Goal: Task Accomplishment & Management: Manage account settings

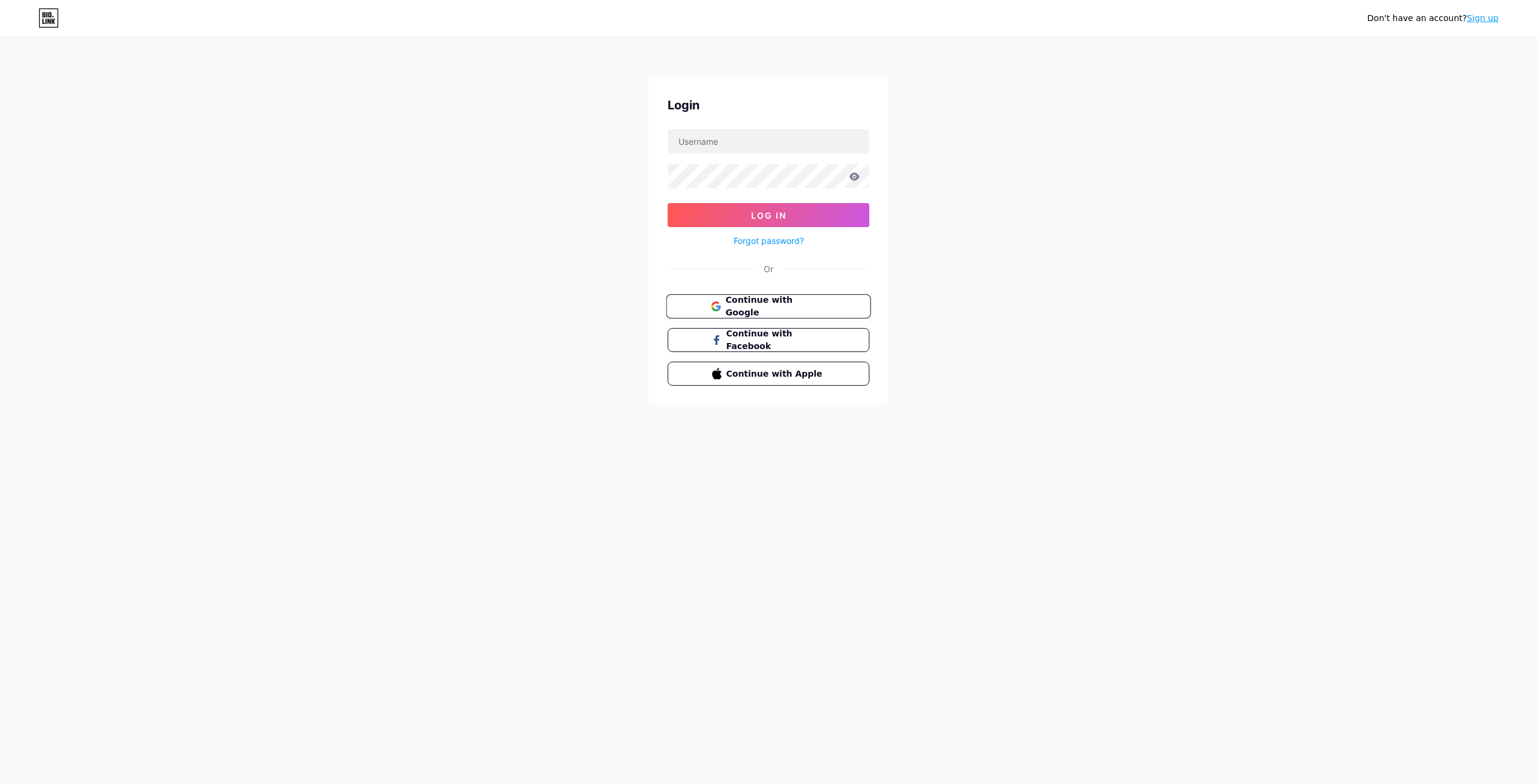
click at [814, 296] on button "Continue with Google" at bounding box center [768, 306] width 205 height 25
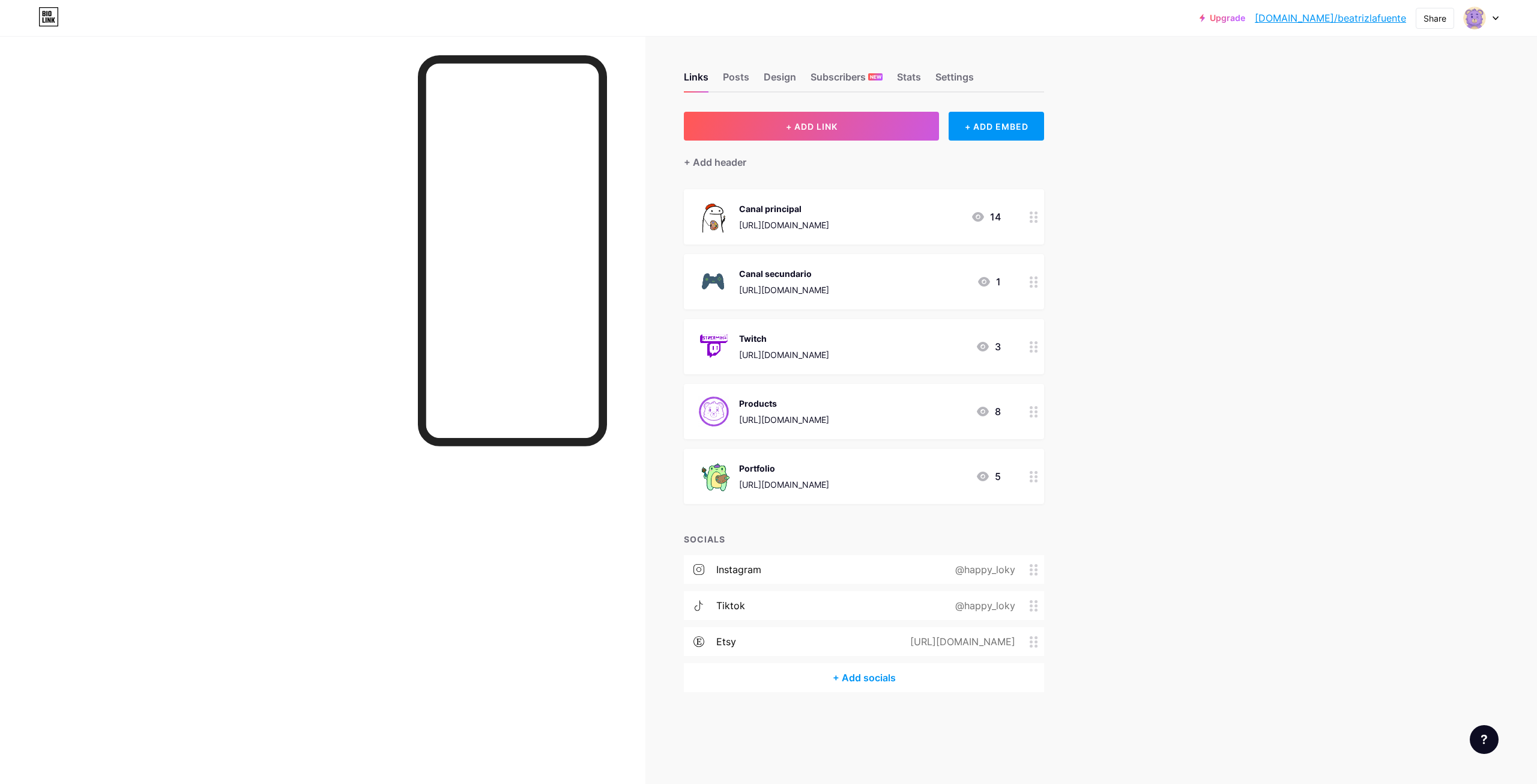
click at [717, 401] on img at bounding box center [714, 411] width 31 height 31
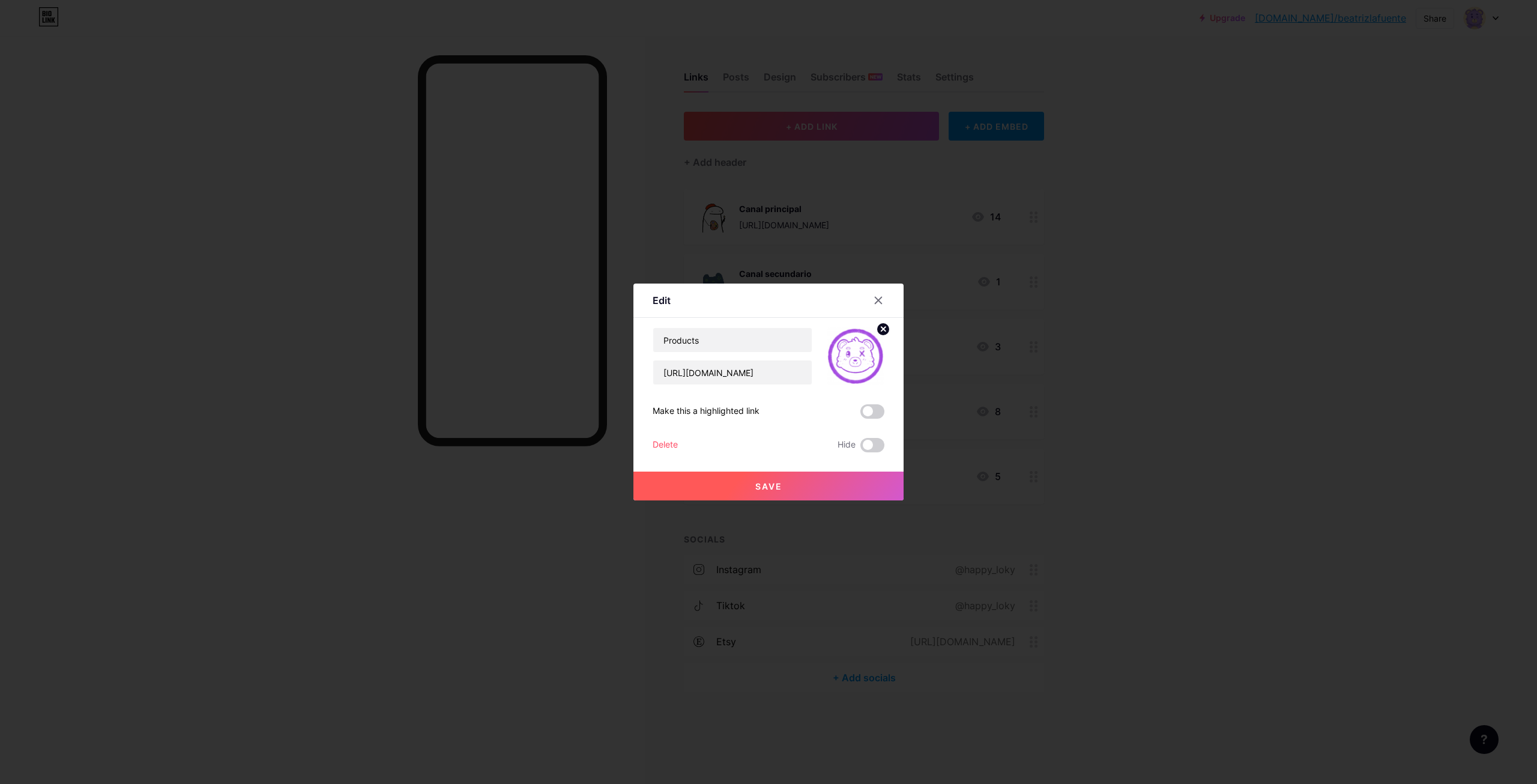
click at [855, 348] on img at bounding box center [856, 355] width 58 height 58
click at [882, 327] on circle at bounding box center [883, 329] width 13 height 13
click at [863, 350] on div "Picture" at bounding box center [856, 355] width 58 height 58
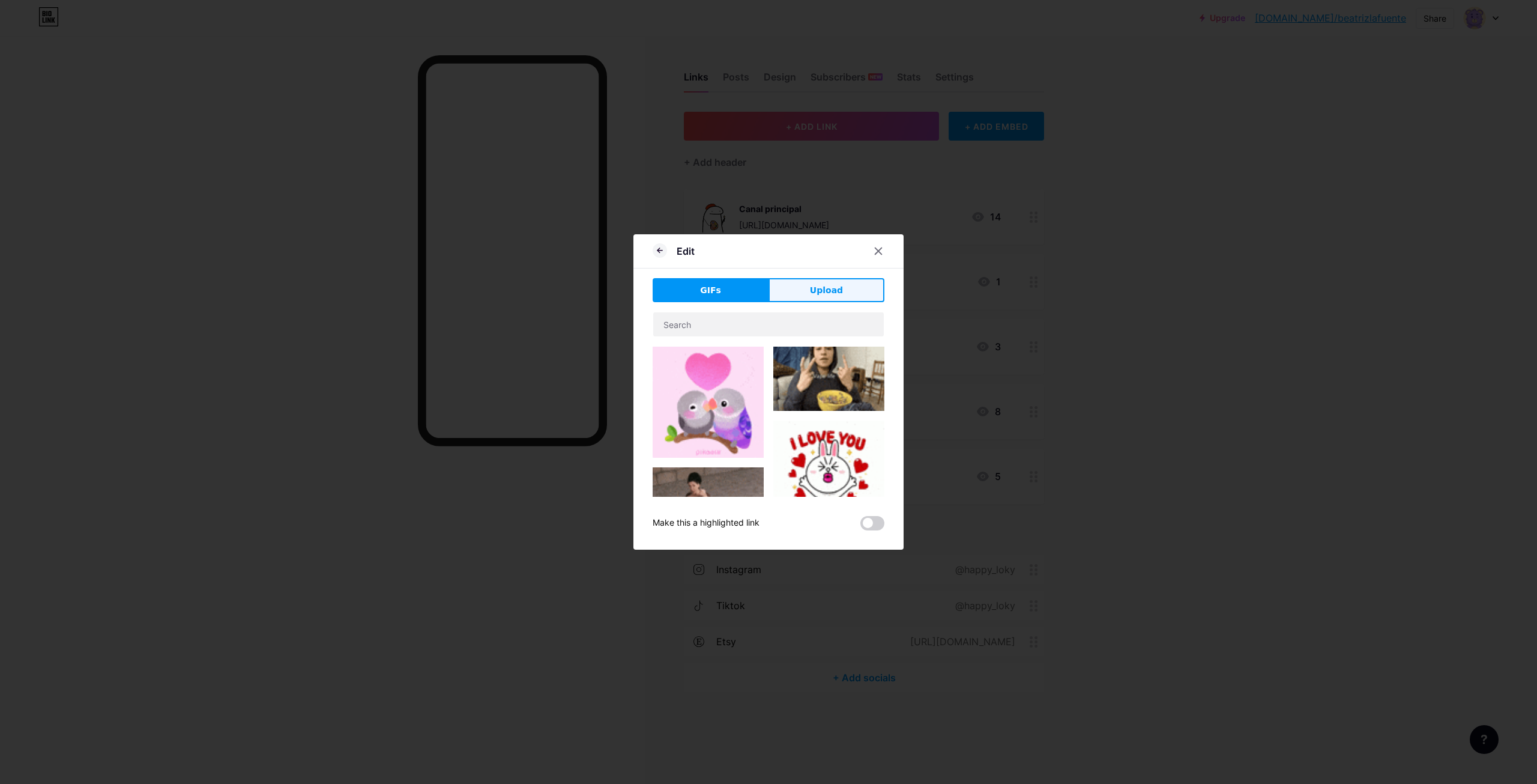
click at [830, 297] on button "Upload" at bounding box center [826, 290] width 116 height 24
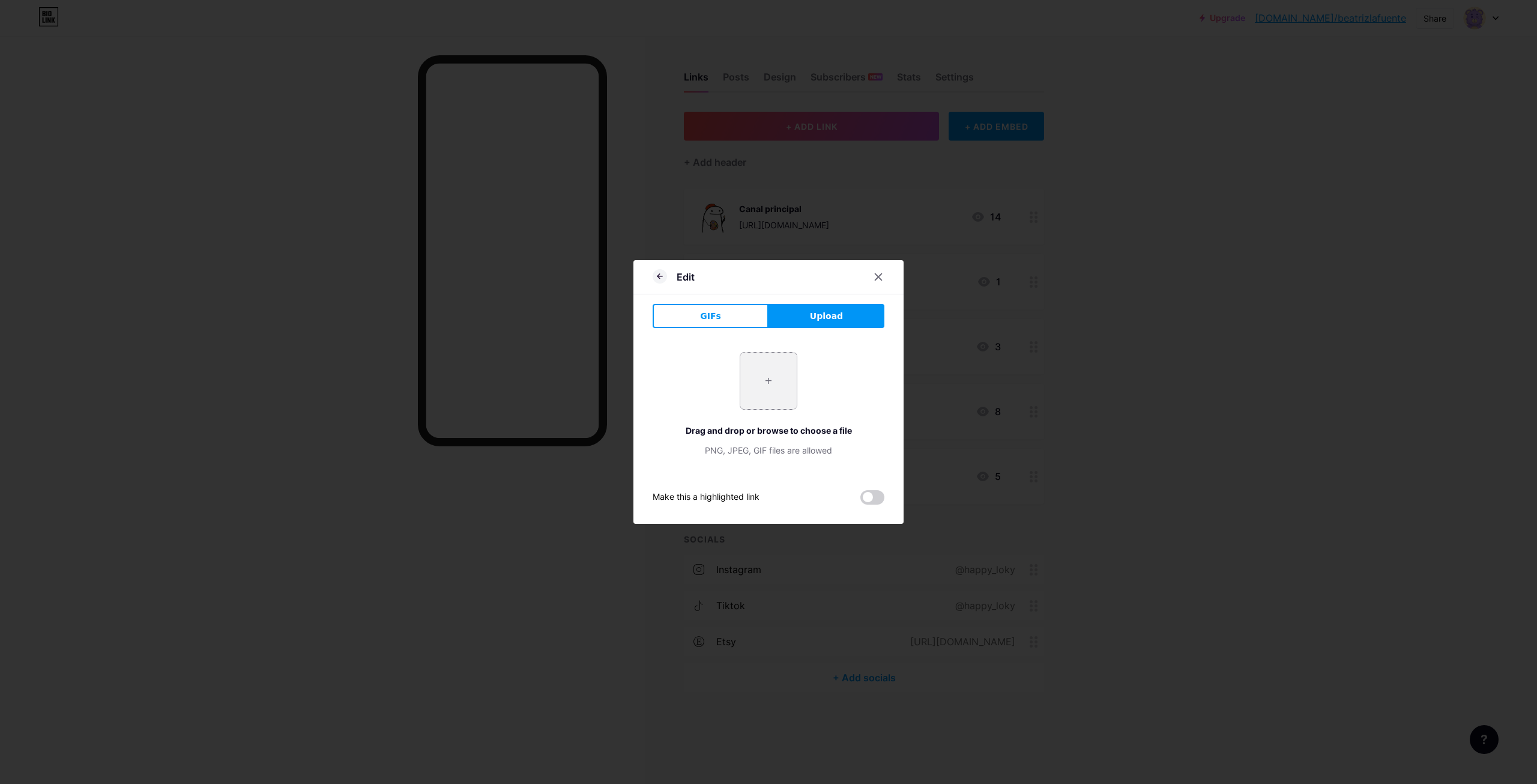
click at [757, 383] on input "file" at bounding box center [768, 380] width 56 height 56
type input "C:\fakepath\Untitled424_20250817143452.png"
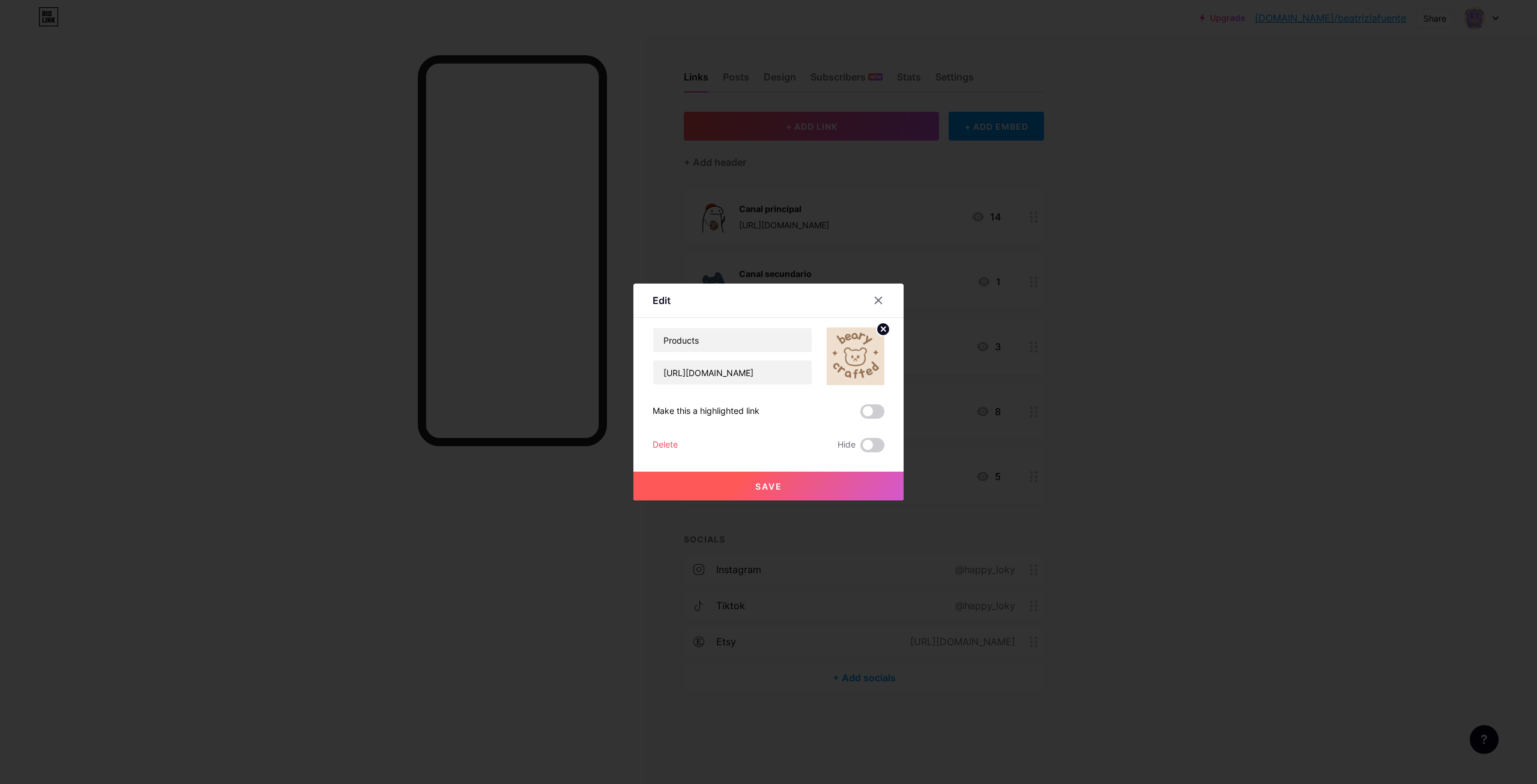
click at [822, 493] on button "Save" at bounding box center [768, 485] width 270 height 28
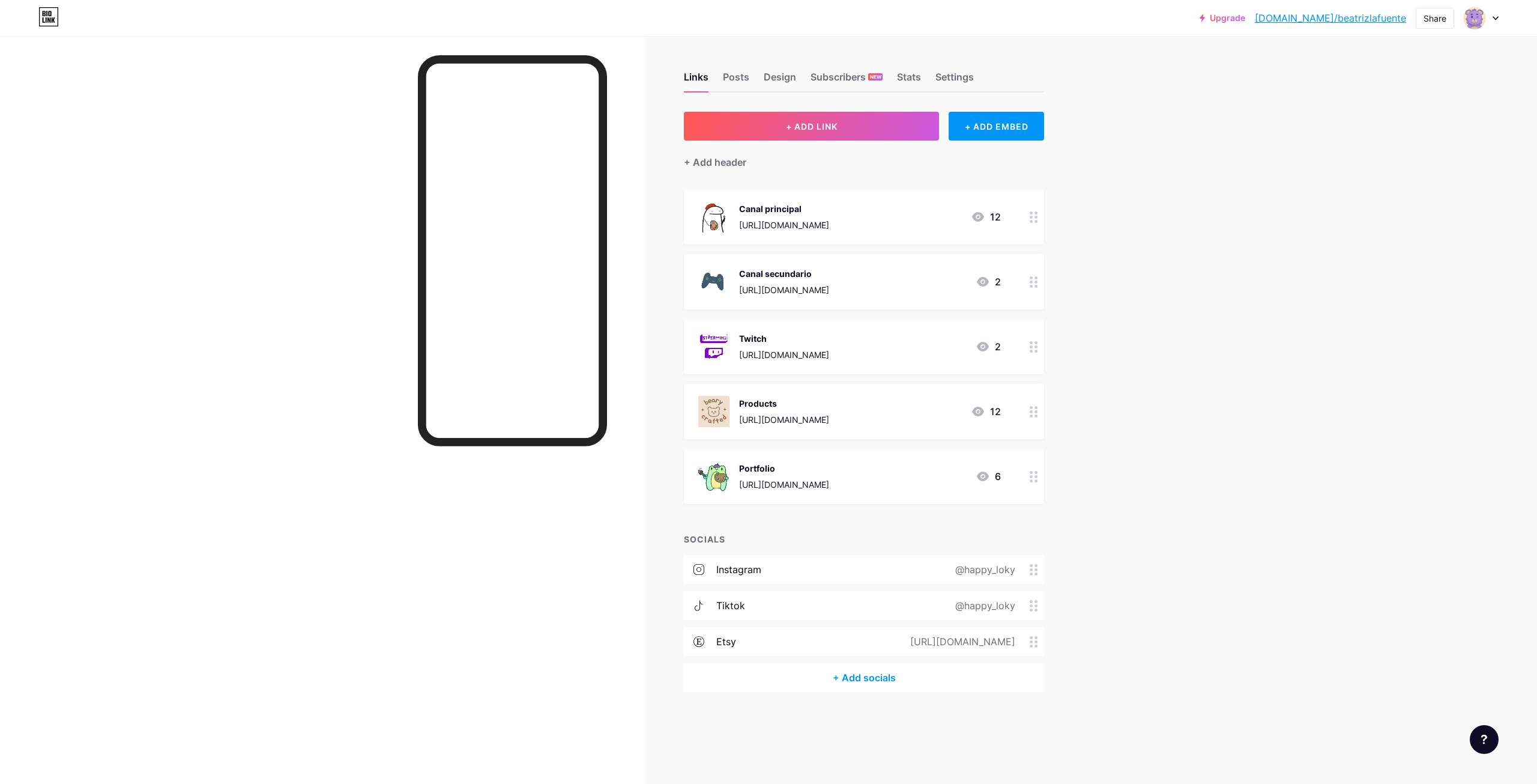
drag, startPoint x: 1002, startPoint y: 494, endPoint x: 1065, endPoint y: 465, distance: 69.4
click at [1065, 465] on div "Links Posts Design Subscribers NEW Stats Settings + ADD LINK + ADD EMBED + Add …" at bounding box center [547, 394] width 1094 height 716
click at [1026, 476] on div at bounding box center [1034, 476] width 20 height 55
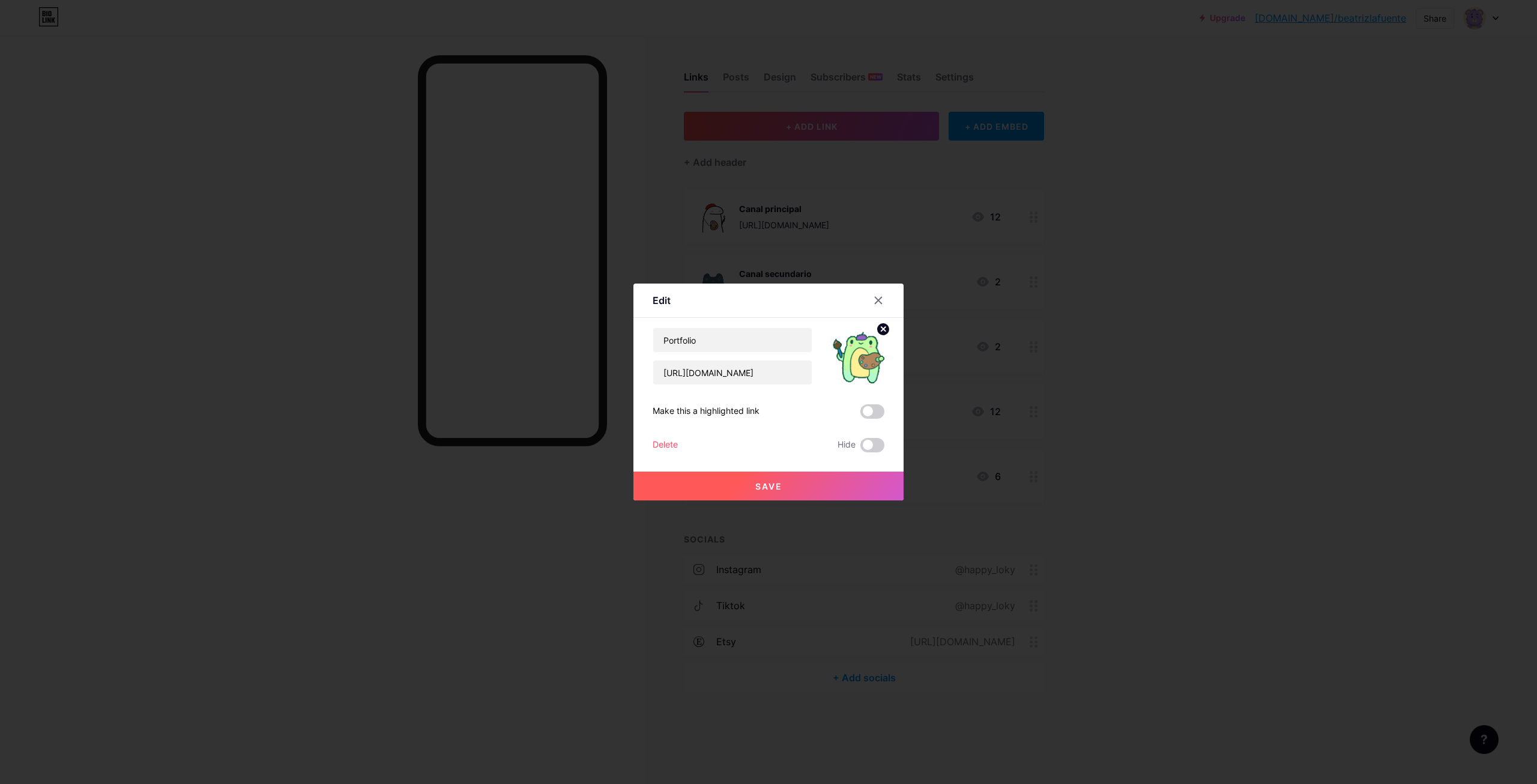
click at [668, 447] on div "Delete" at bounding box center [665, 445] width 25 height 15
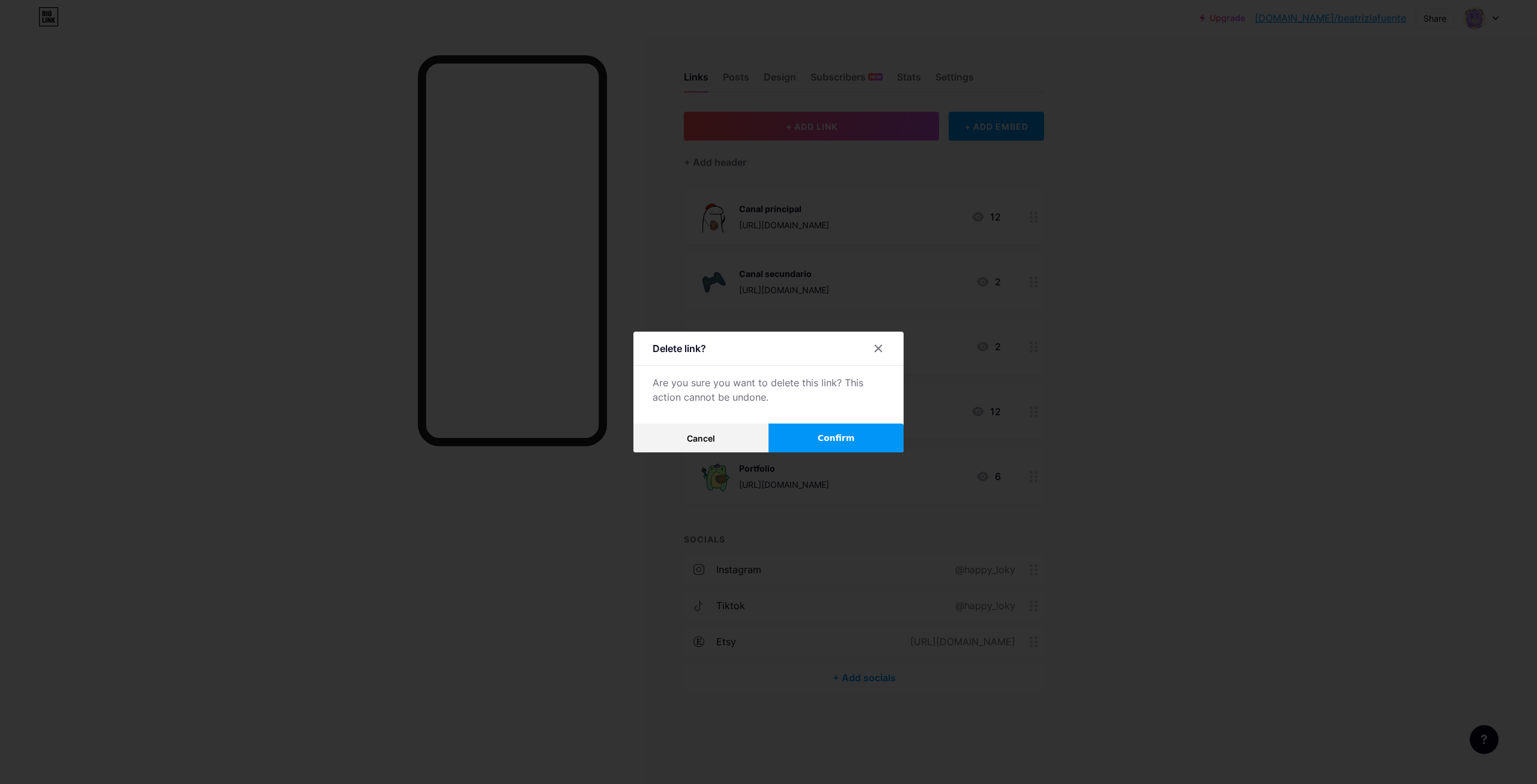
click at [847, 431] on span "Confirm" at bounding box center [836, 438] width 38 height 13
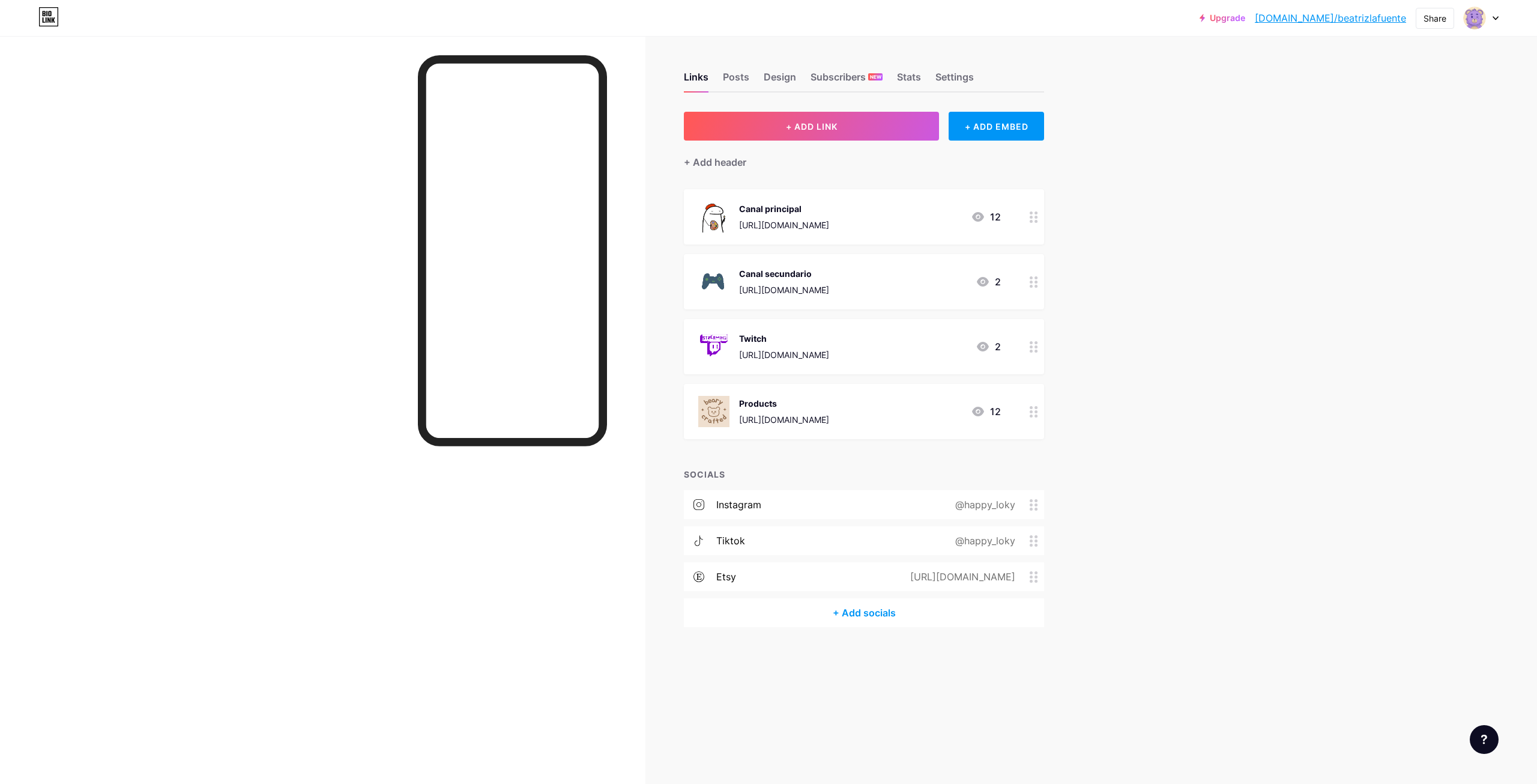
click at [829, 405] on div "Products" at bounding box center [784, 403] width 90 height 13
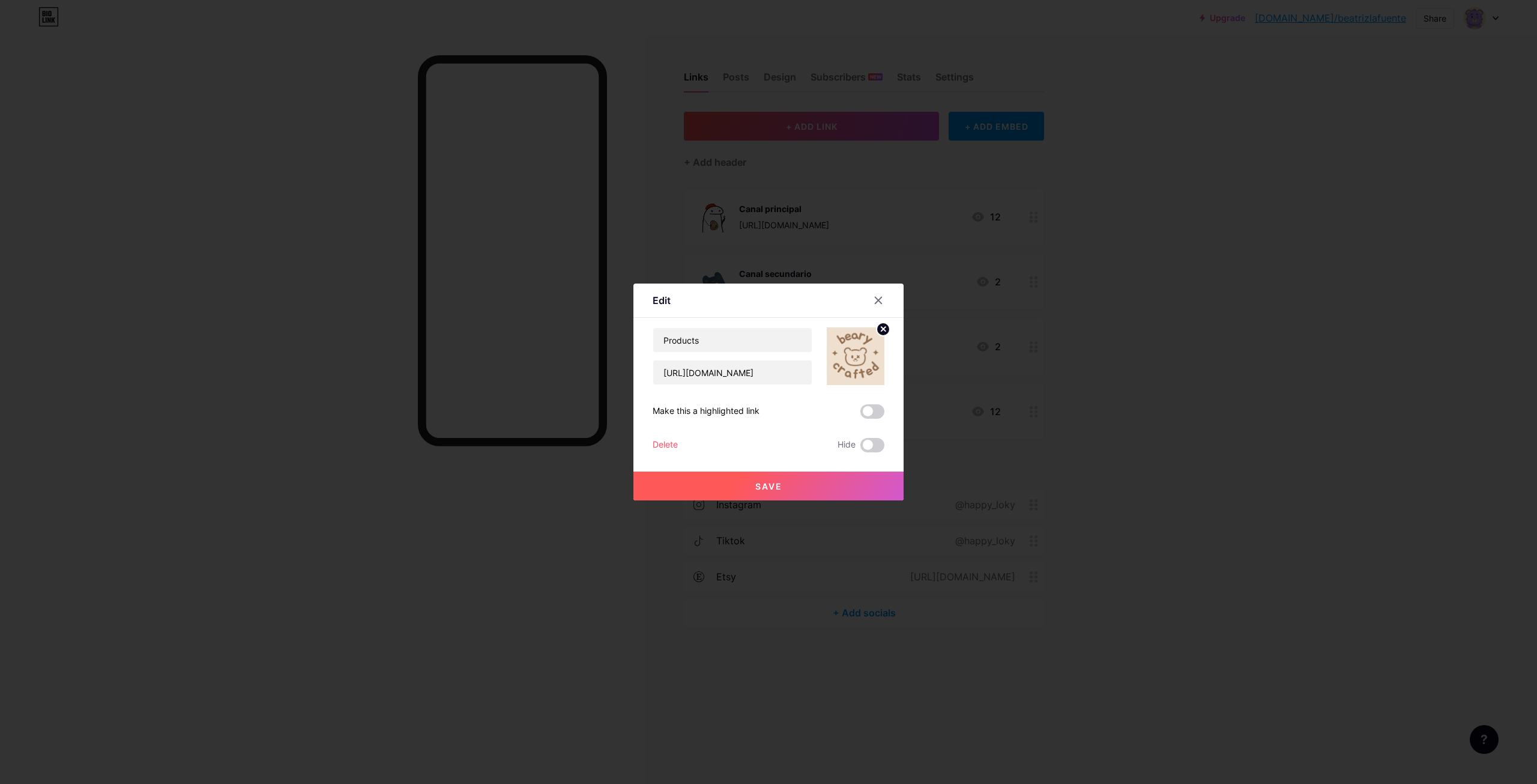
click at [1112, 255] on div at bounding box center [768, 392] width 1537 height 784
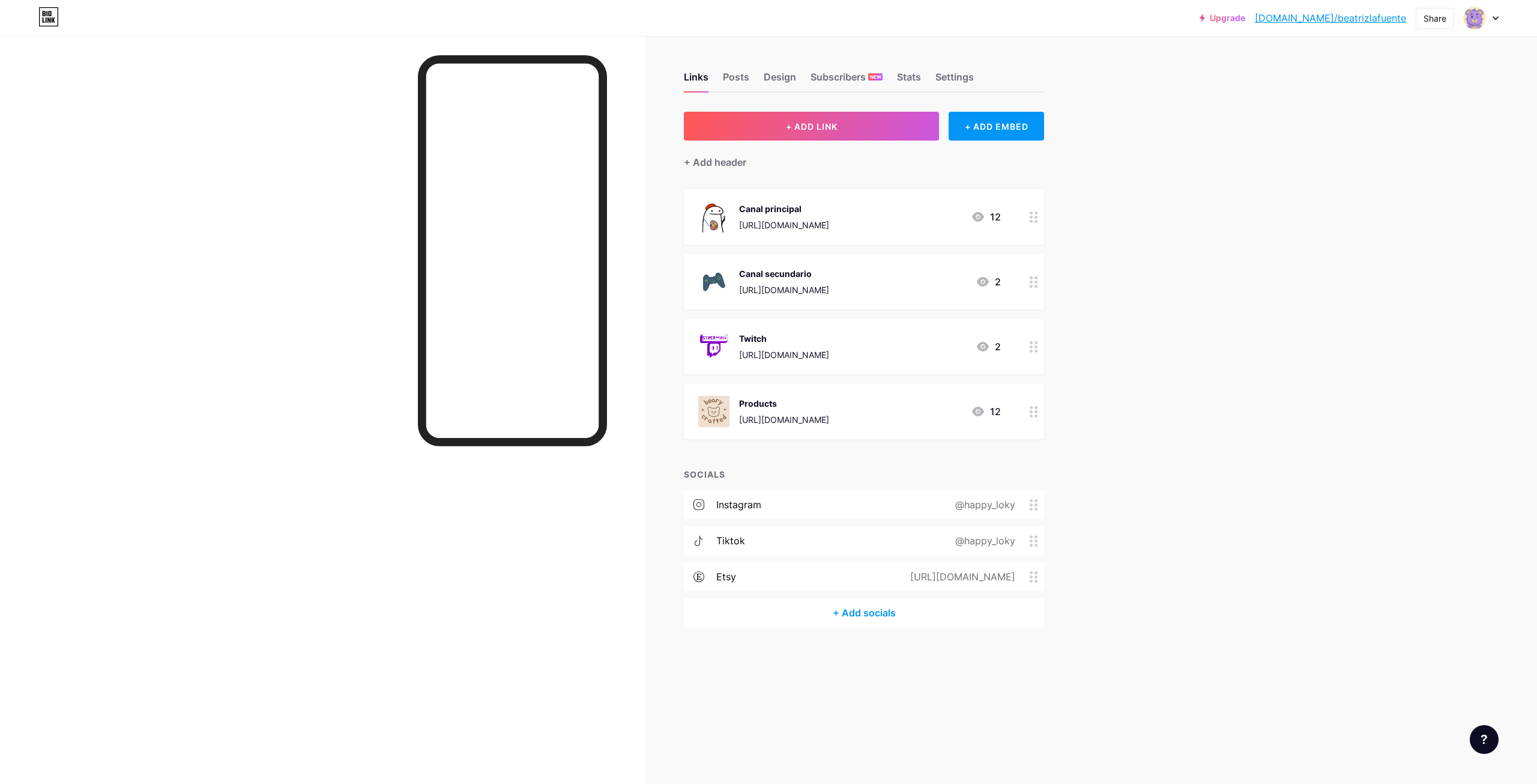
click at [829, 408] on div "Products" at bounding box center [784, 403] width 90 height 13
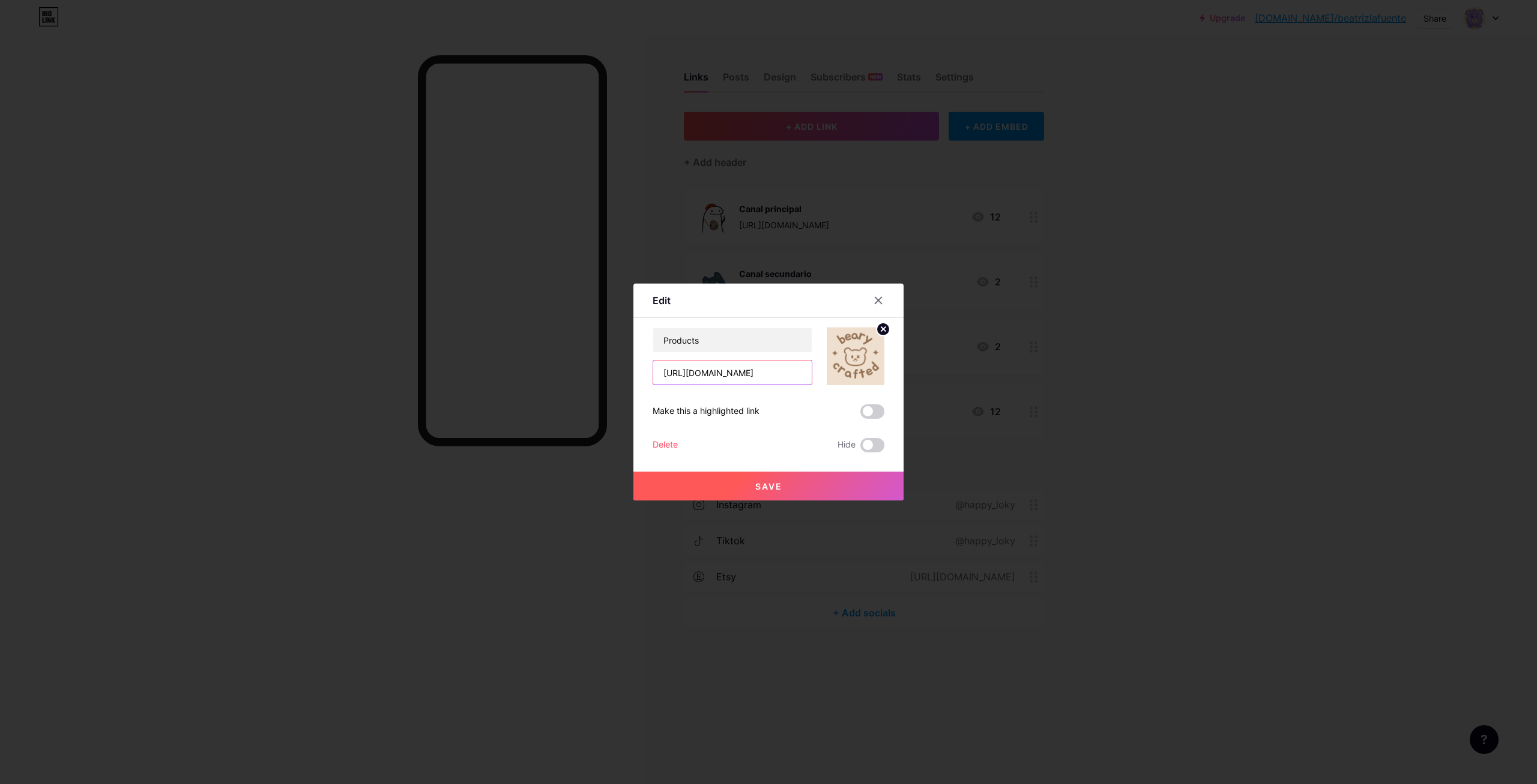
drag, startPoint x: 804, startPoint y: 373, endPoint x: 603, endPoint y: 369, distance: 201.0
click at [603, 369] on div "Edit Content YouTube Play YouTube video without leaving your page. ADD Vimeo Pl…" at bounding box center [768, 392] width 1537 height 784
type input "ky_store?utm_source=ig_web_button_share_sheet&igsh=ZDNlZDc0MzIxNw=="
drag, startPoint x: 651, startPoint y: 374, endPoint x: 882, endPoint y: 381, distance: 231.1
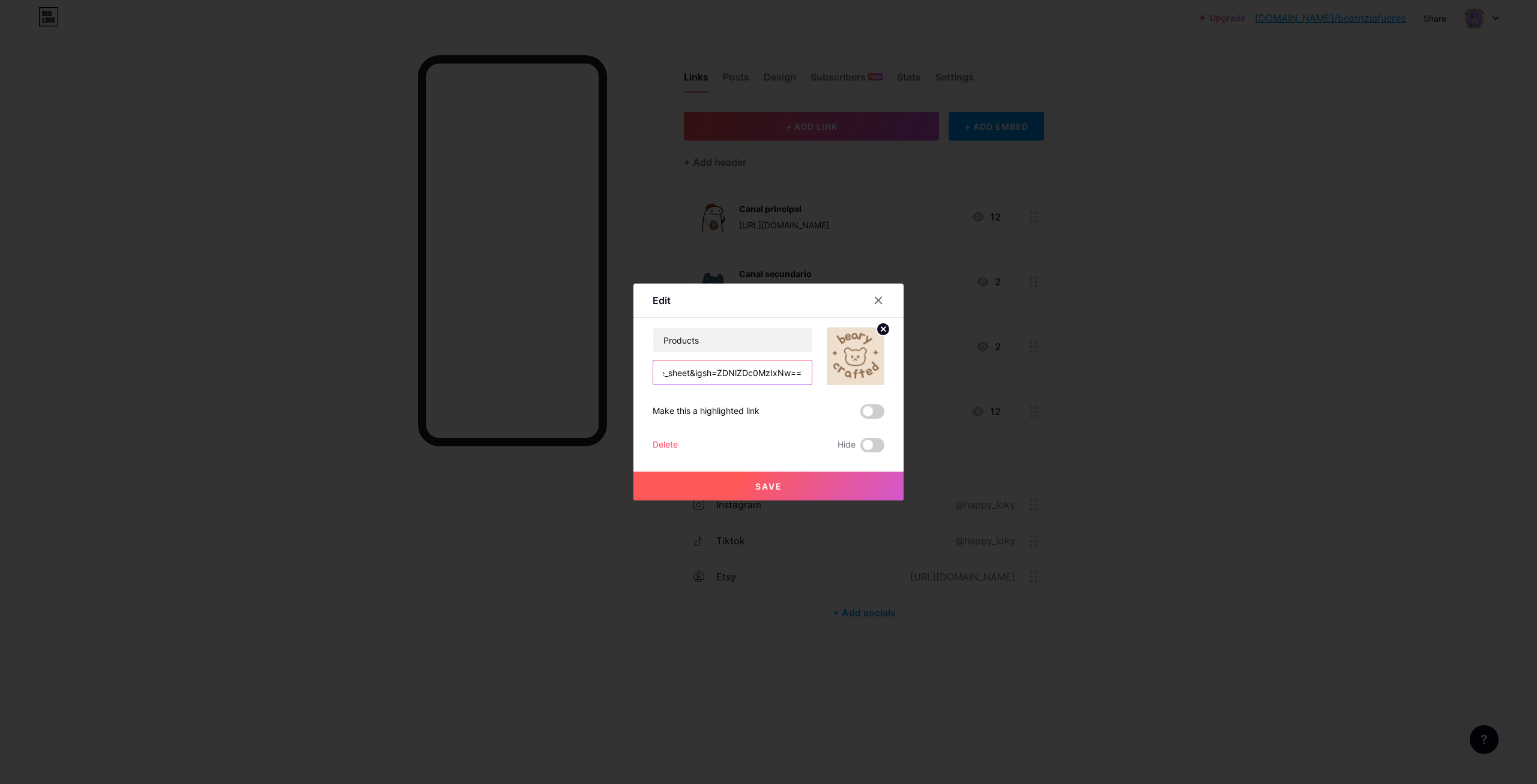
click at [882, 388] on div "Edit Content YouTube Play YouTube video without leaving your page. ADD Vimeo Pl…" at bounding box center [768, 392] width 270 height 217
paste input "[URL][DOMAIN_NAME]"
type input "[URL][DOMAIN_NAME]"
drag, startPoint x: 782, startPoint y: 374, endPoint x: 506, endPoint y: 356, distance: 276.6
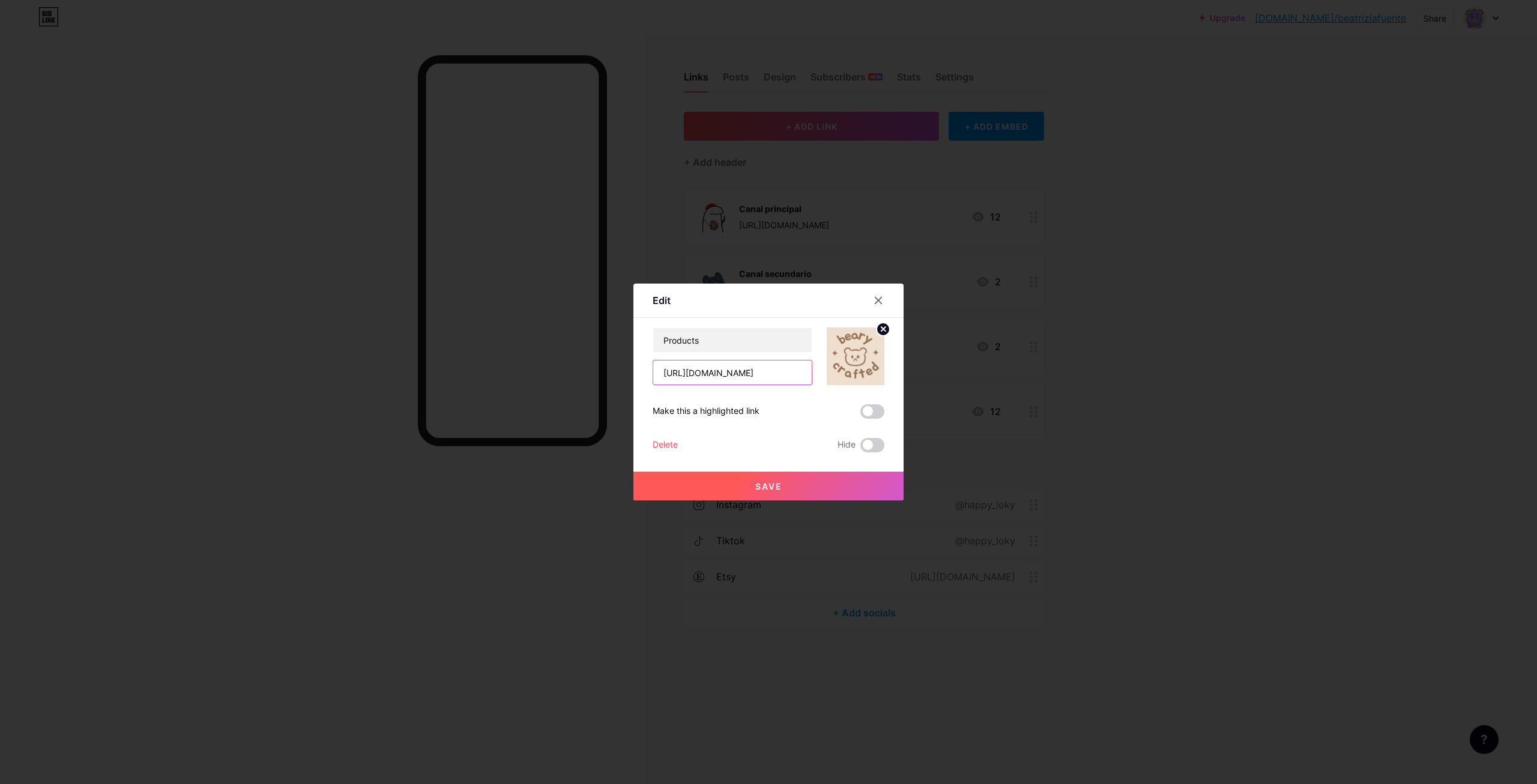
click at [506, 356] on div "Edit Content YouTube Play YouTube video without leaving your page. ADD Vimeo Pl…" at bounding box center [768, 392] width 1537 height 784
paste input "[URL][DOMAIN_NAME]"
type input "[URL][DOMAIN_NAME]"
click at [870, 410] on span at bounding box center [872, 411] width 24 height 15
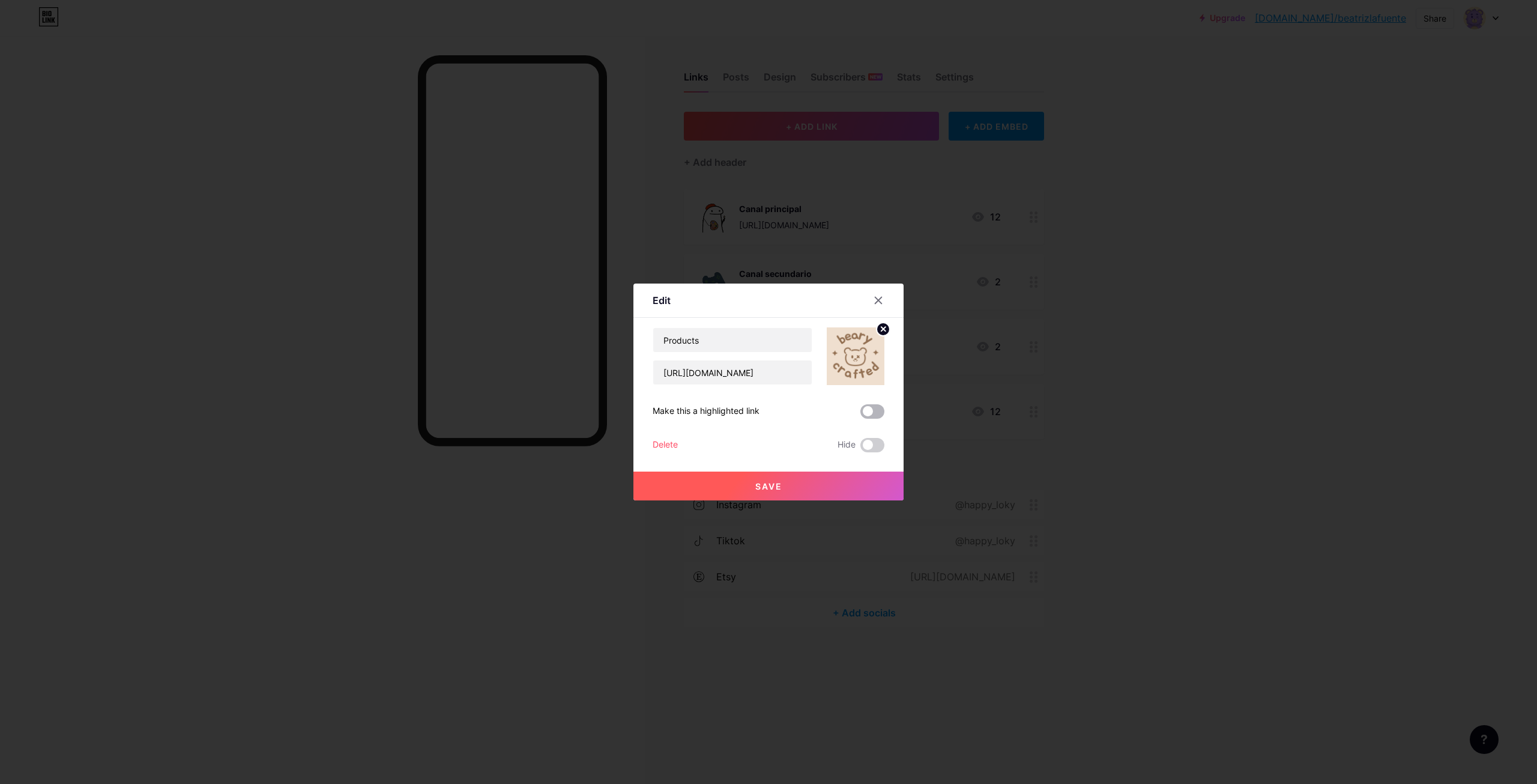
click at [860, 414] on input "checkbox" at bounding box center [860, 414] width 0 height 0
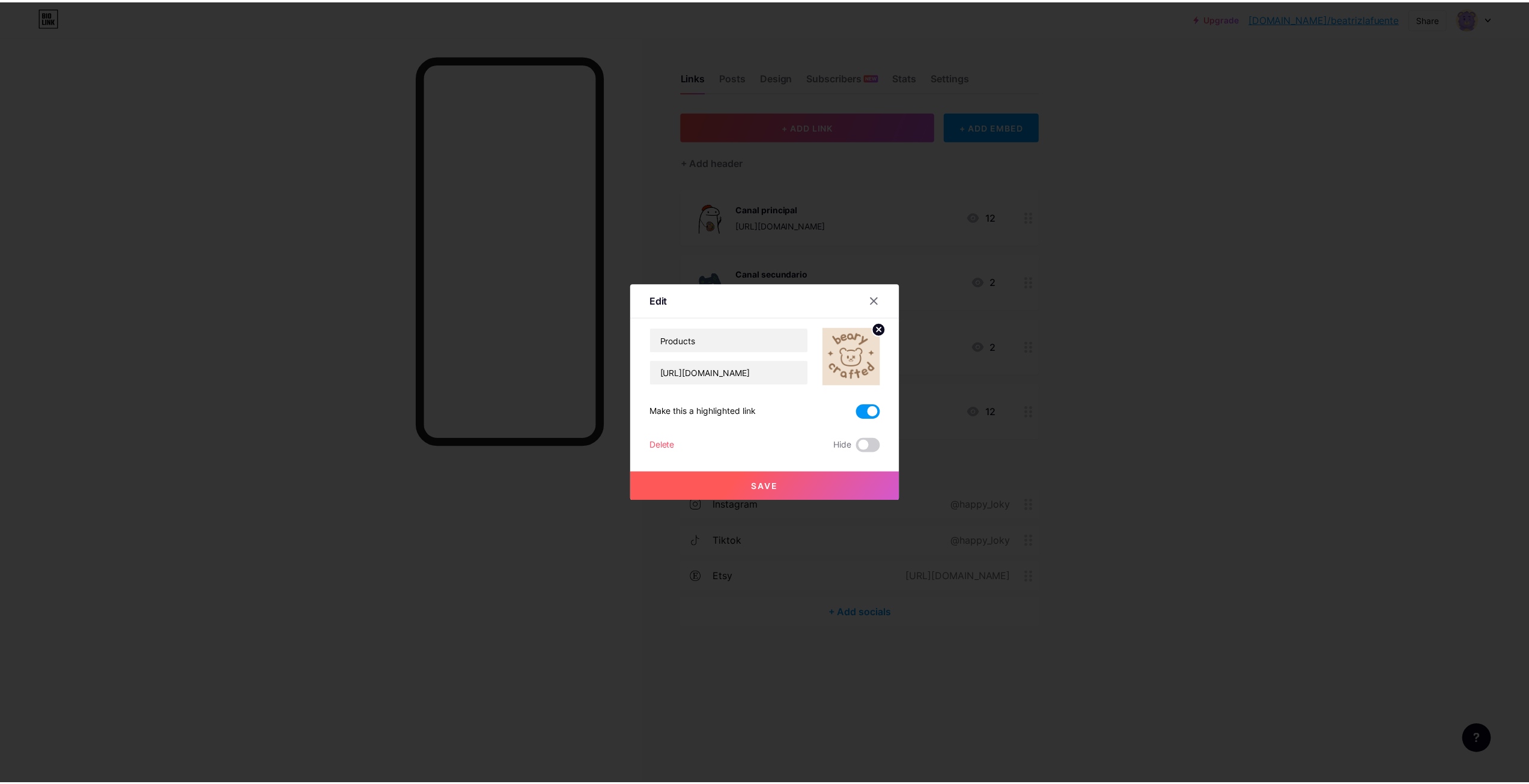
scroll to position [0, 0]
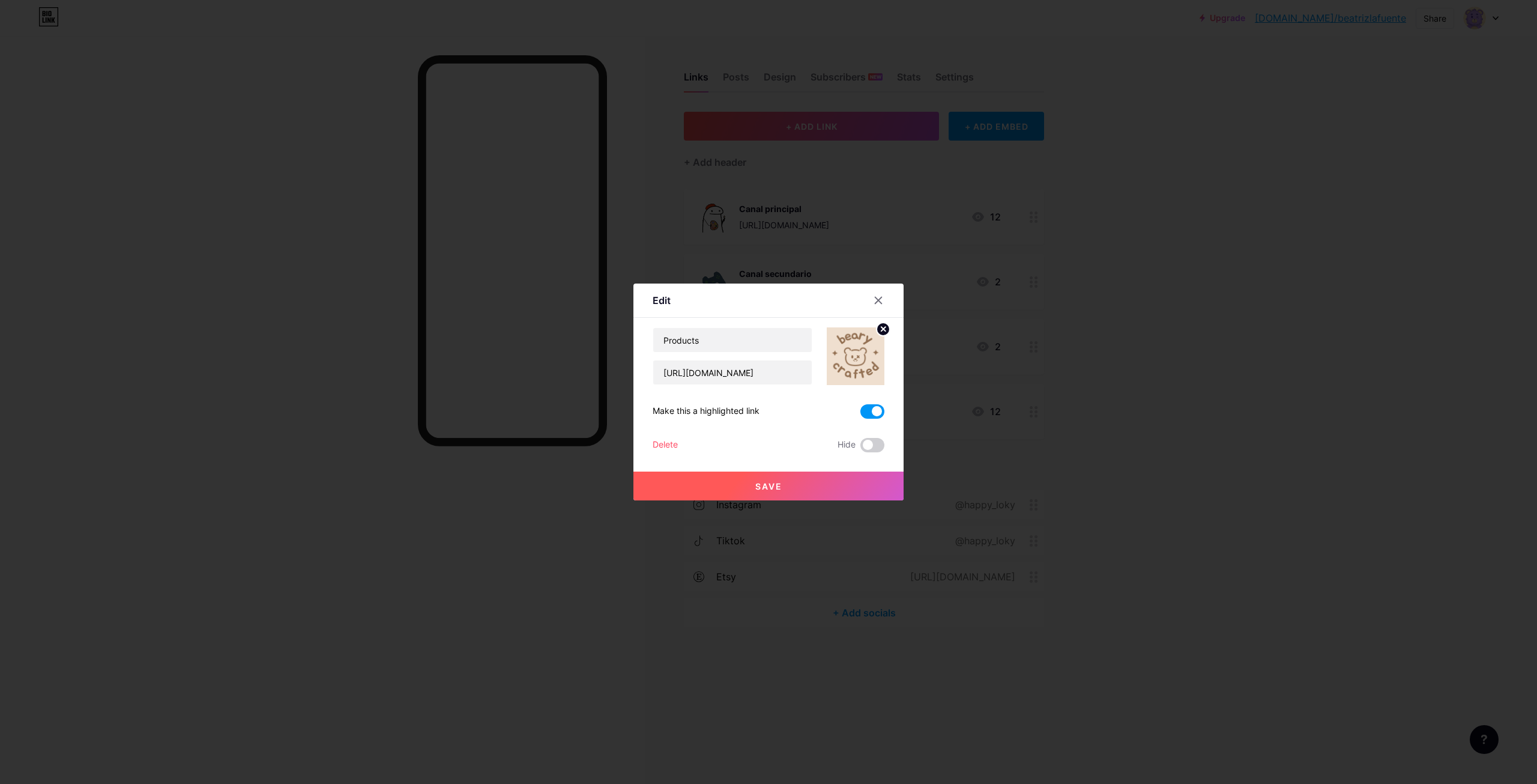
click at [737, 485] on button "Save" at bounding box center [768, 485] width 270 height 28
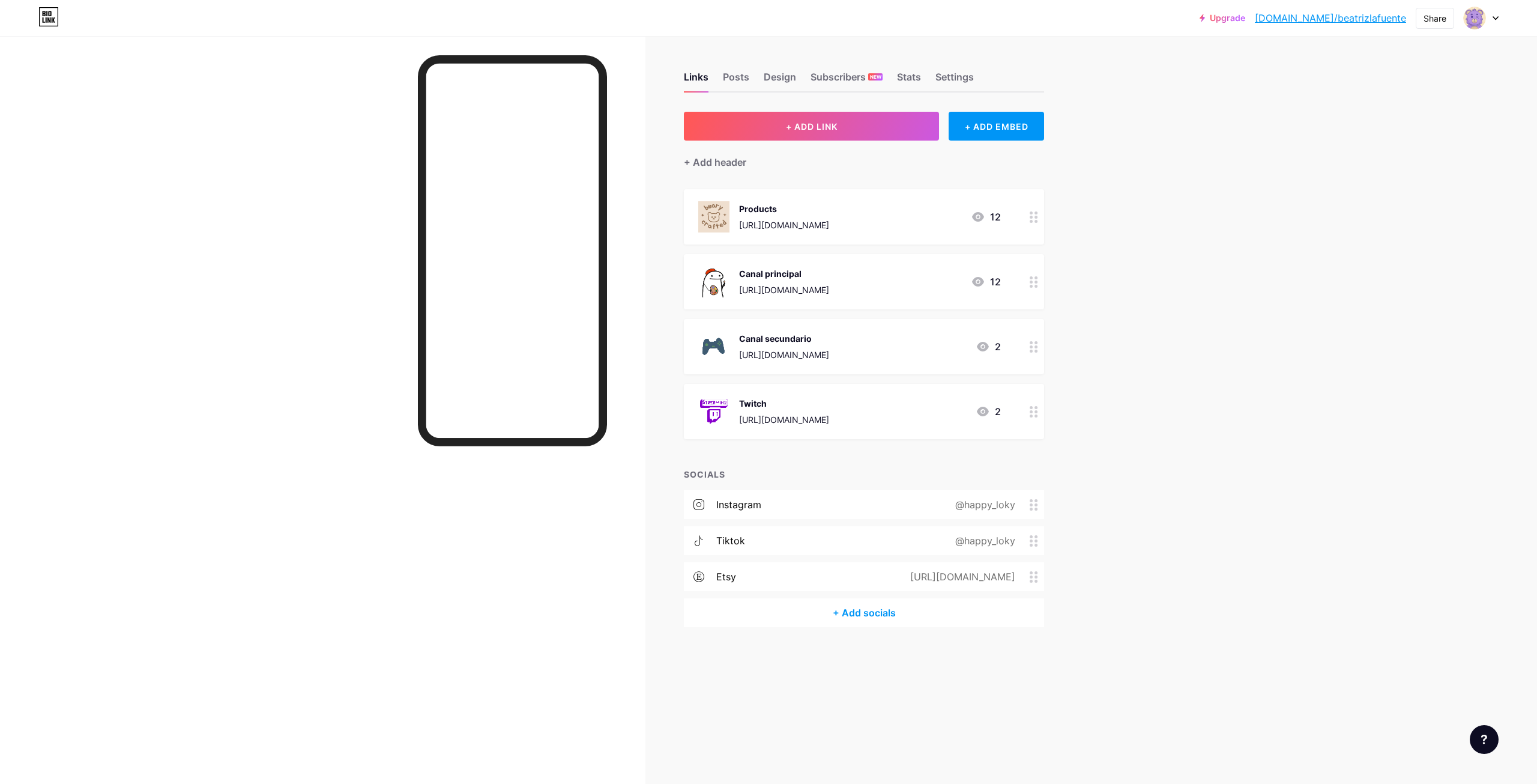
click at [1234, 315] on div "Upgrade [DOMAIN_NAME]/beatri... [DOMAIN_NAME]/beatrizlafuente Share Switch acco…" at bounding box center [768, 392] width 1537 height 784
click at [1003, 537] on div "@happy_loky" at bounding box center [983, 541] width 94 height 15
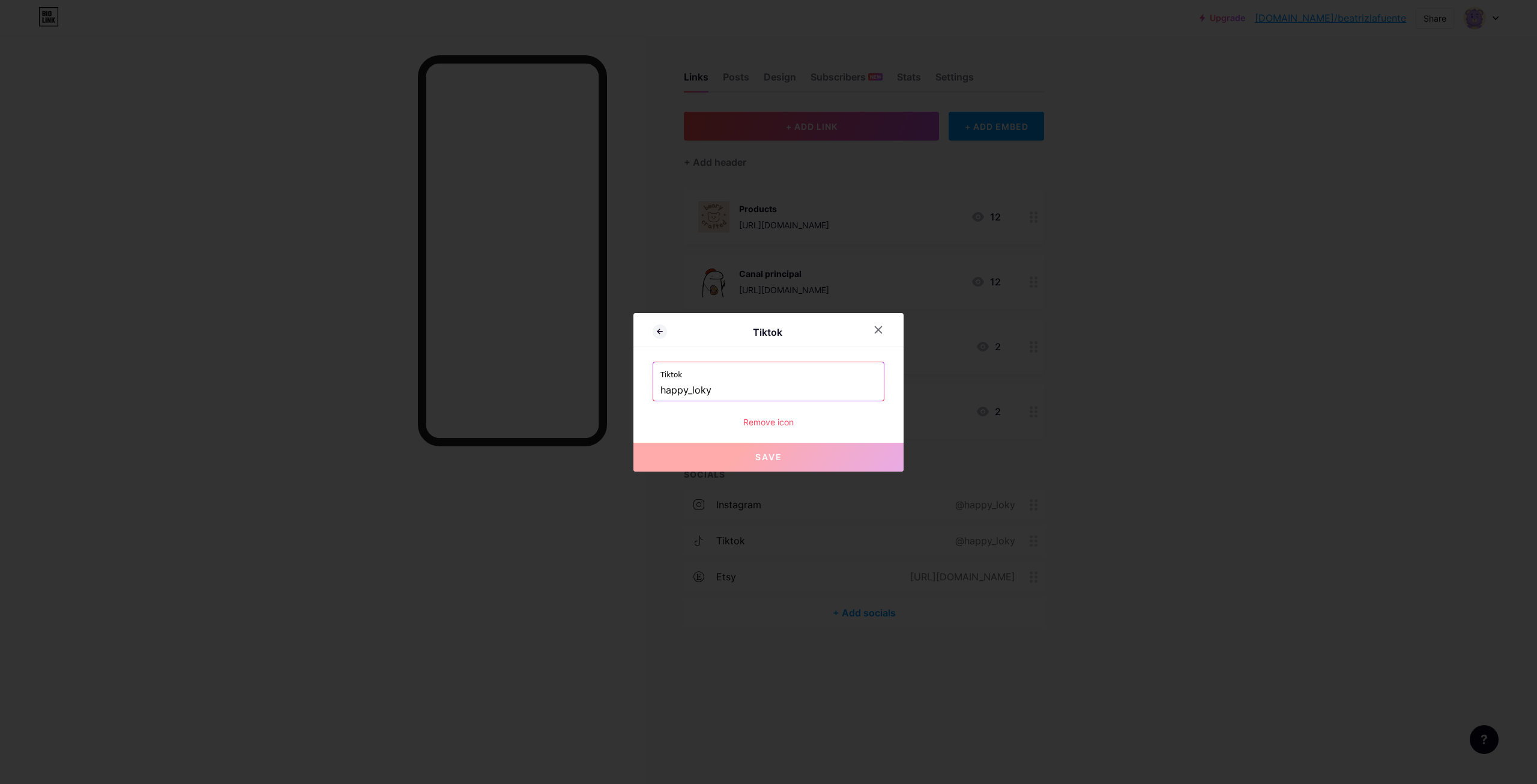
drag, startPoint x: 757, startPoint y: 386, endPoint x: 635, endPoint y: 385, distance: 122.0
click at [635, 385] on div "Tiktok Tiktok happy_loky Remove icon Save" at bounding box center [768, 392] width 270 height 159
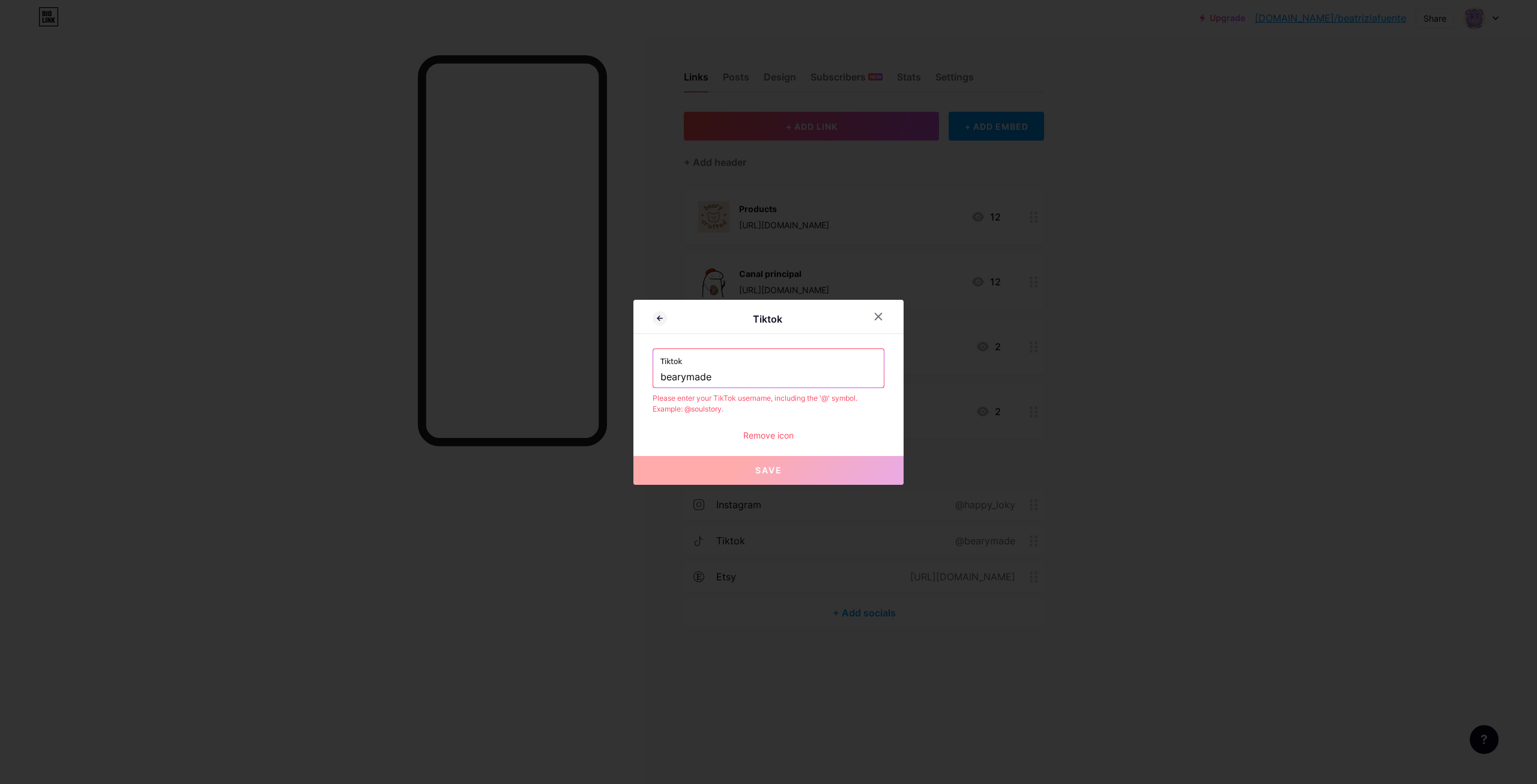
click at [660, 372] on input "bearymade" at bounding box center [768, 377] width 216 height 20
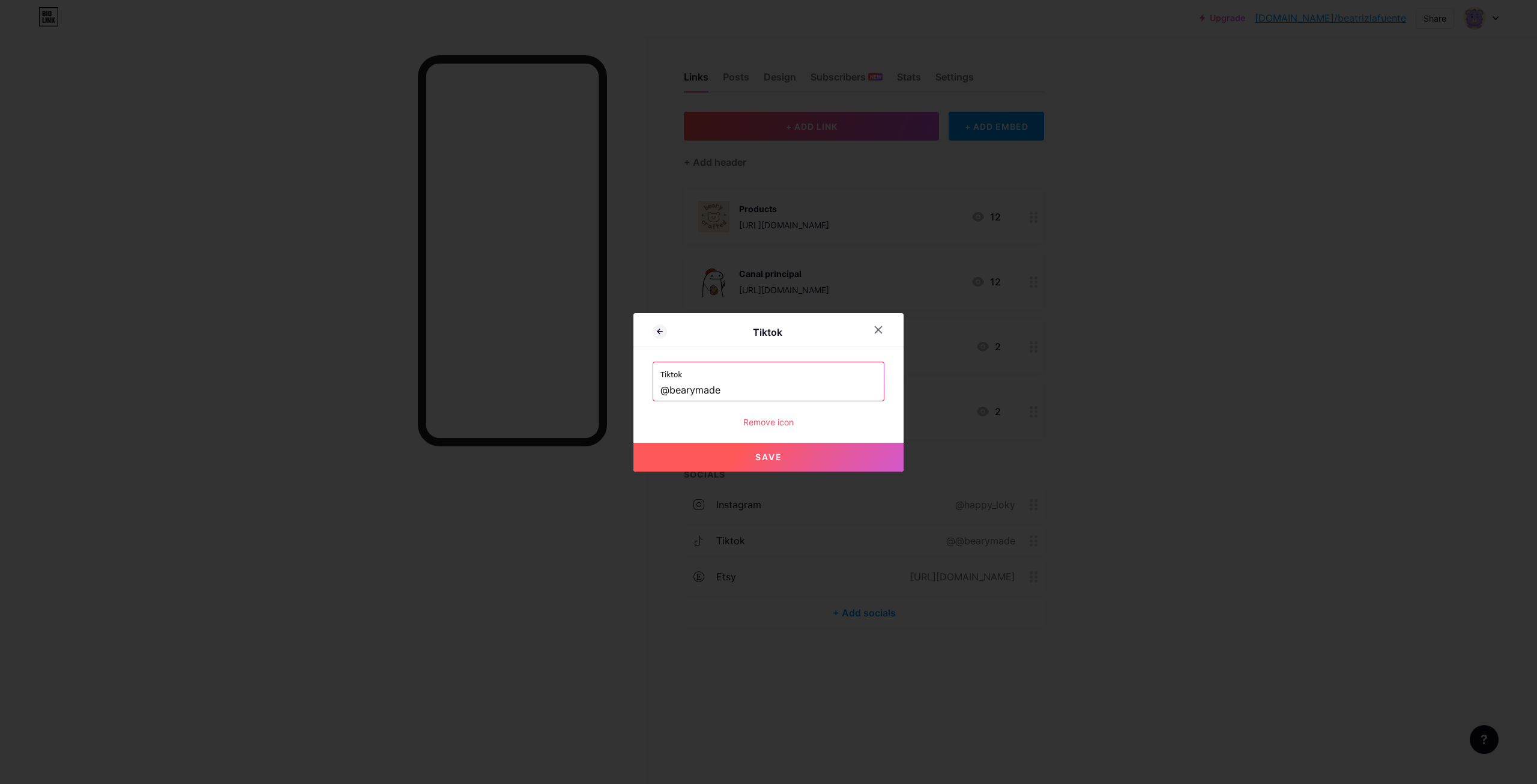
drag, startPoint x: 724, startPoint y: 389, endPoint x: 691, endPoint y: 391, distance: 33.1
click at [691, 391] on input "@bearymade" at bounding box center [768, 390] width 216 height 20
click at [785, 445] on button "Save" at bounding box center [768, 456] width 270 height 28
type input "[URL][DOMAIN_NAME]"
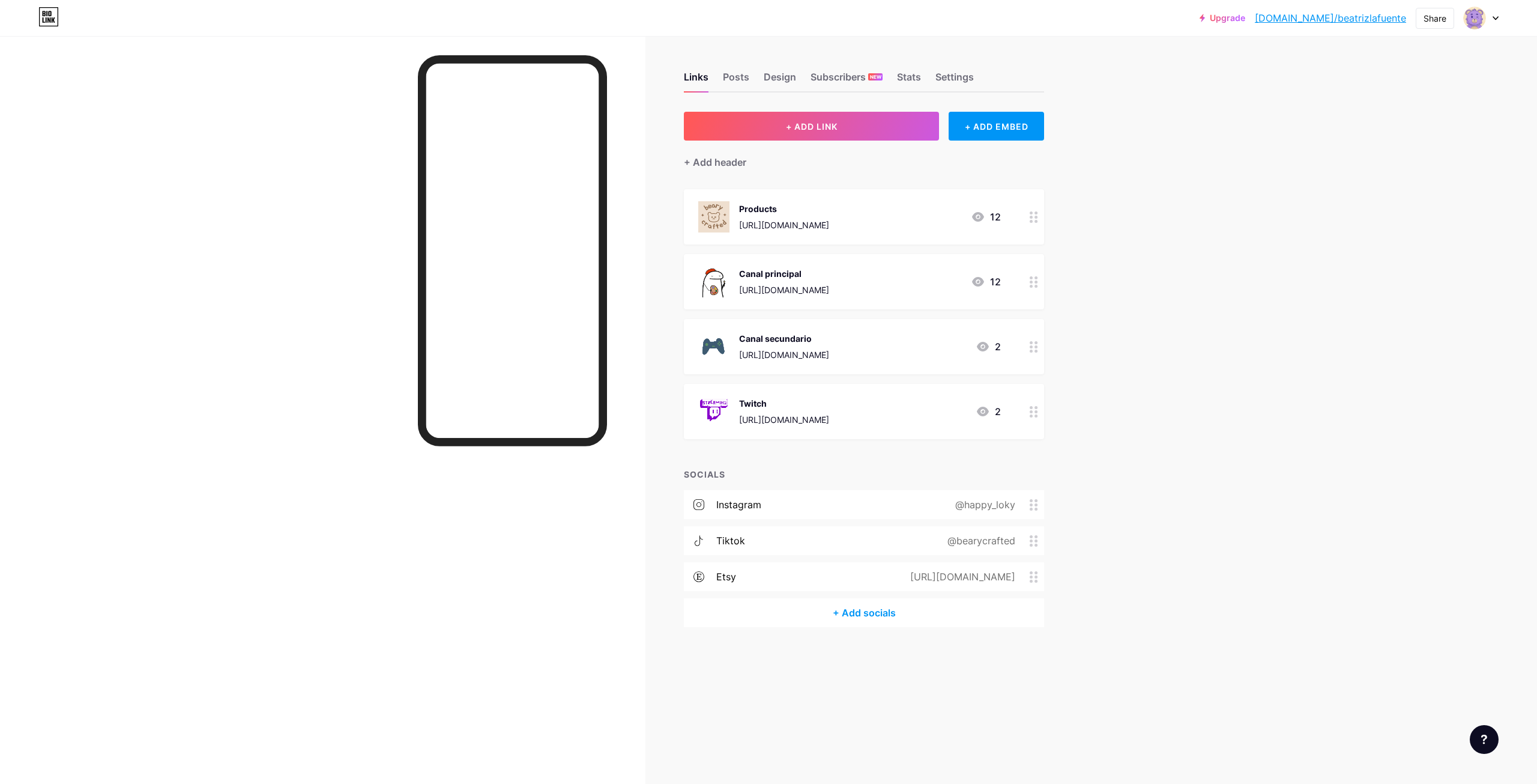
click at [1032, 354] on div at bounding box center [1034, 346] width 20 height 55
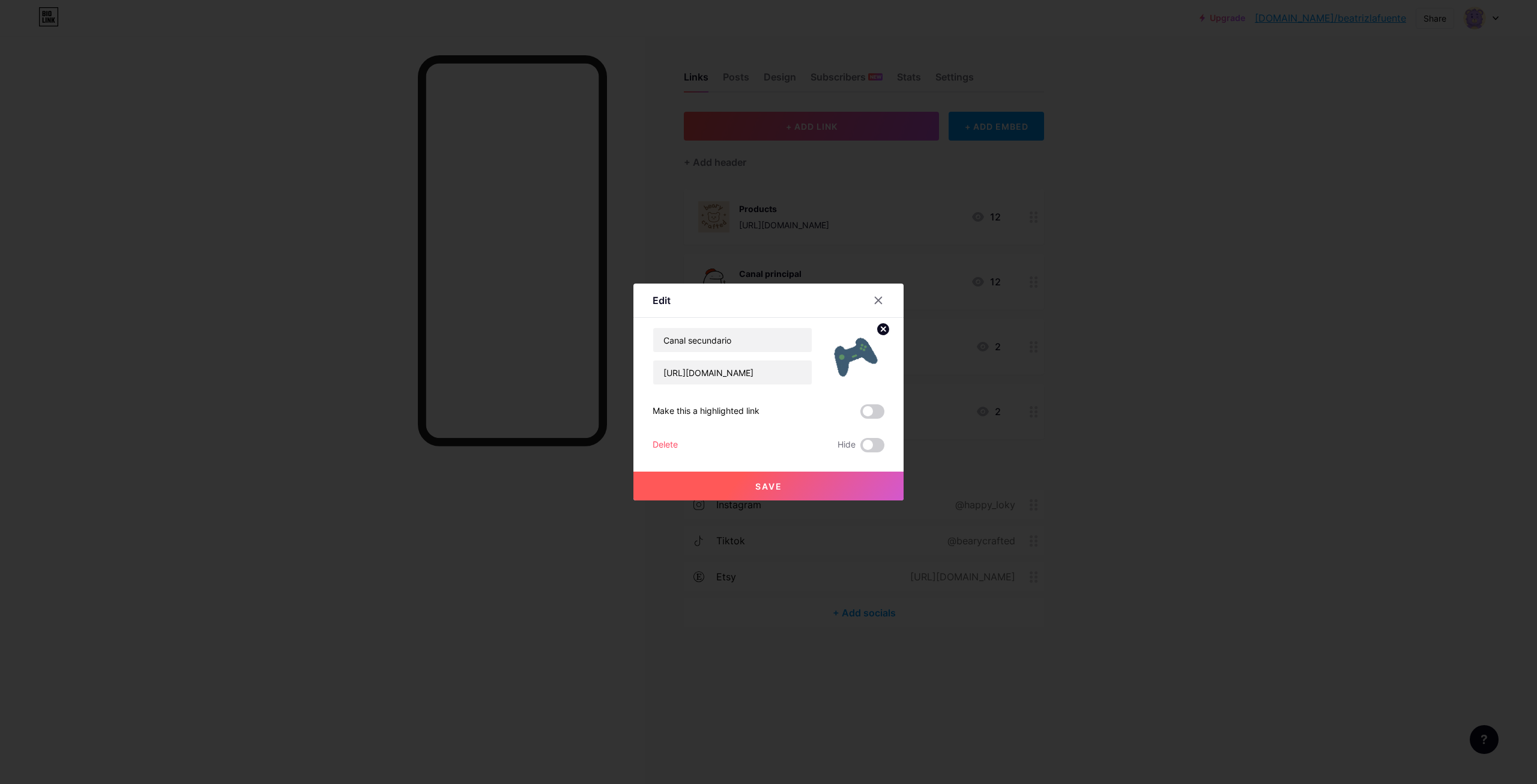
click at [657, 445] on div "Delete" at bounding box center [665, 445] width 25 height 15
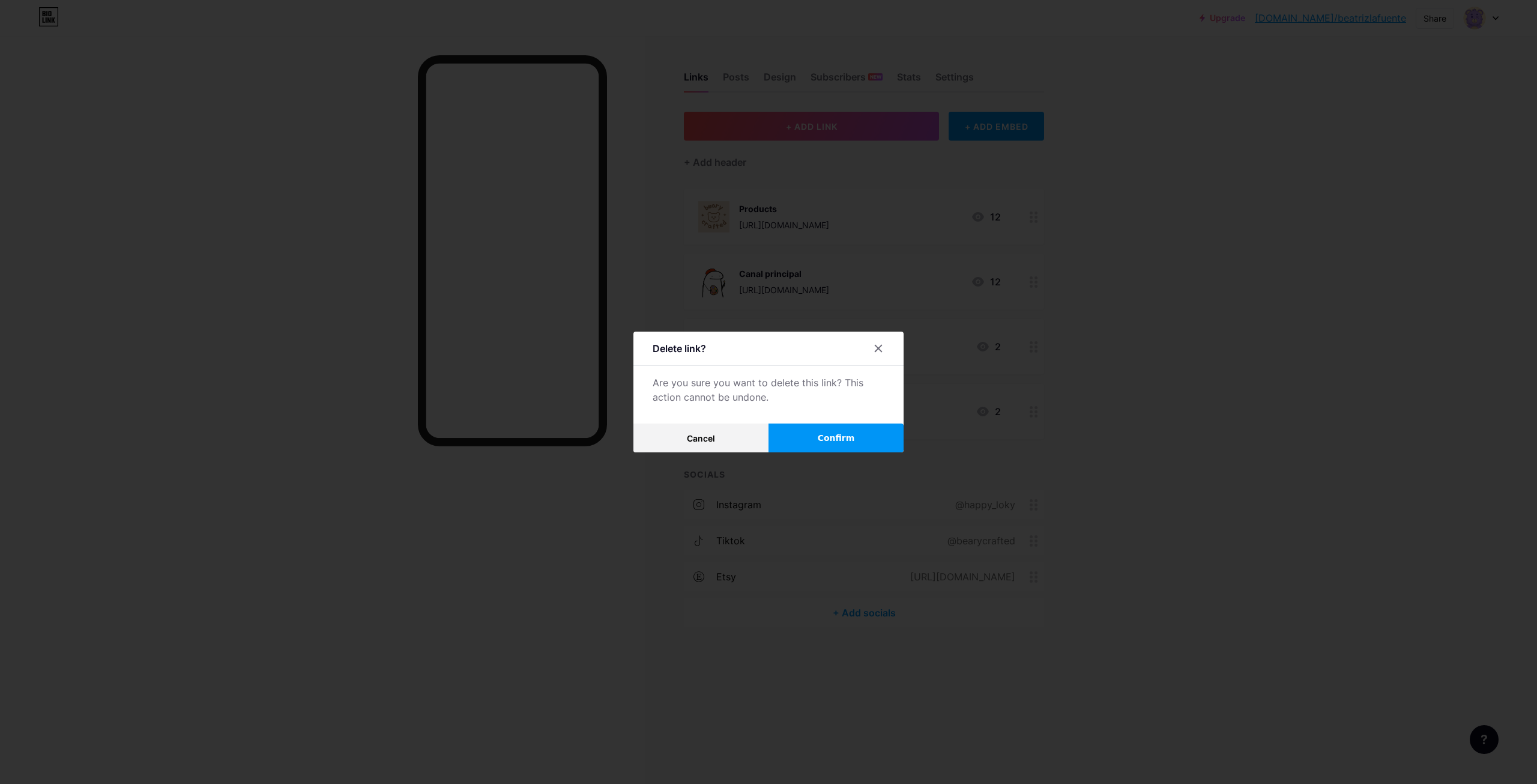
click at [843, 431] on button "Confirm" at bounding box center [836, 437] width 135 height 28
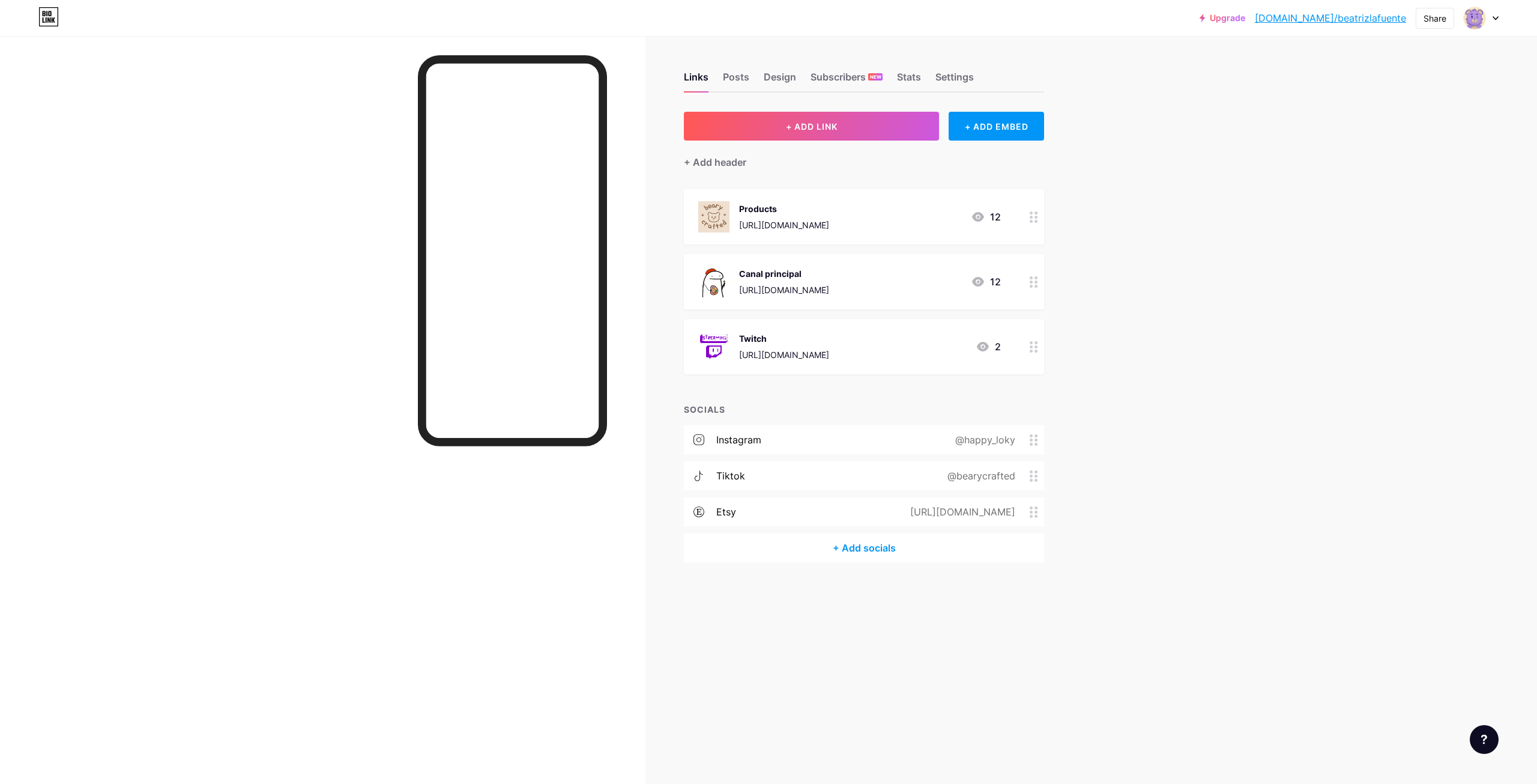
click at [768, 271] on div "Canal principal" at bounding box center [784, 274] width 90 height 13
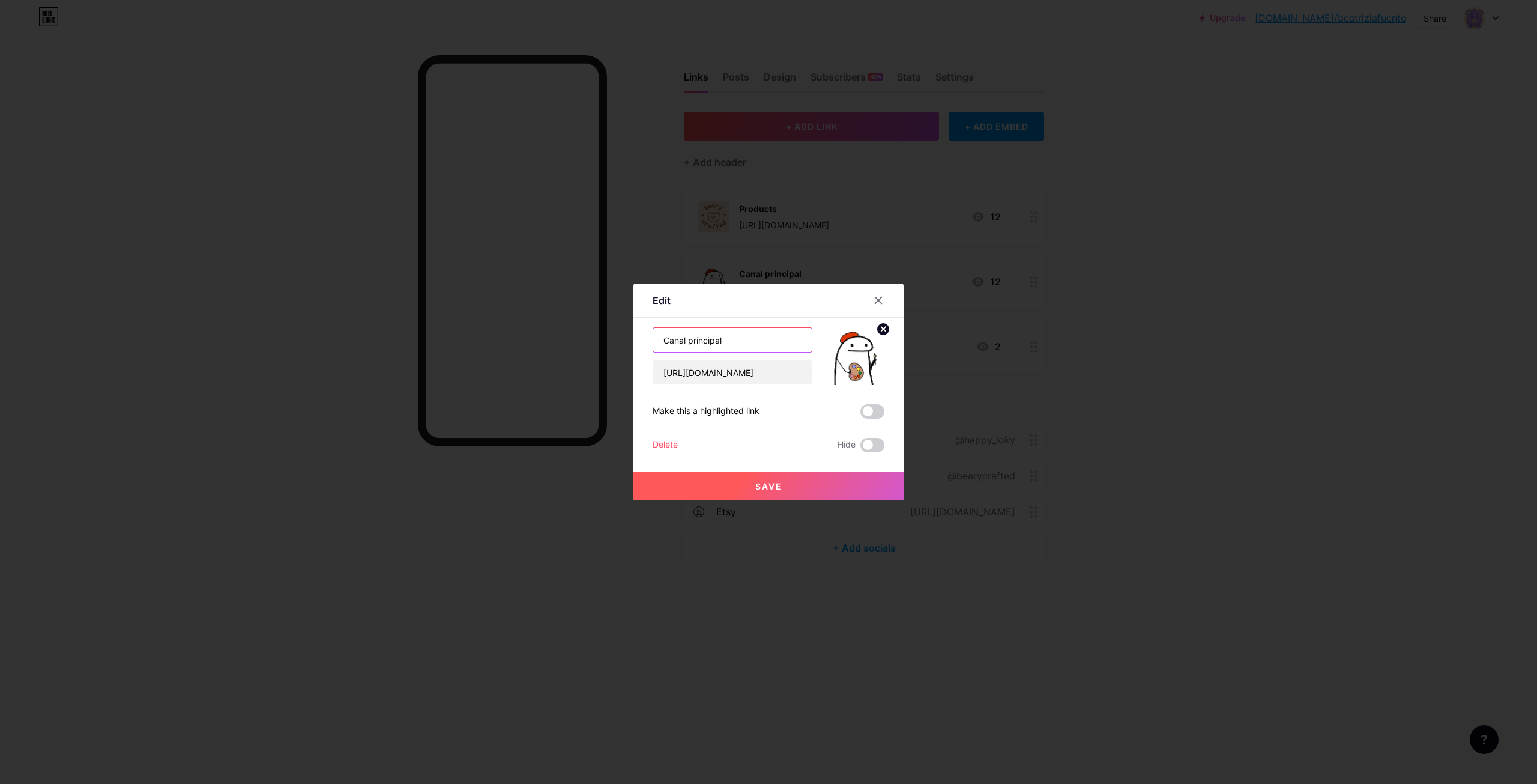
drag, startPoint x: 738, startPoint y: 342, endPoint x: 596, endPoint y: 325, distance: 143.0
click at [596, 327] on div "Edit Content YouTube Play YouTube video without leaving your page. ADD Vimeo Pl…" at bounding box center [768, 392] width 1537 height 784
type input "Youtube"
click at [770, 483] on span "Save" at bounding box center [768, 486] width 27 height 10
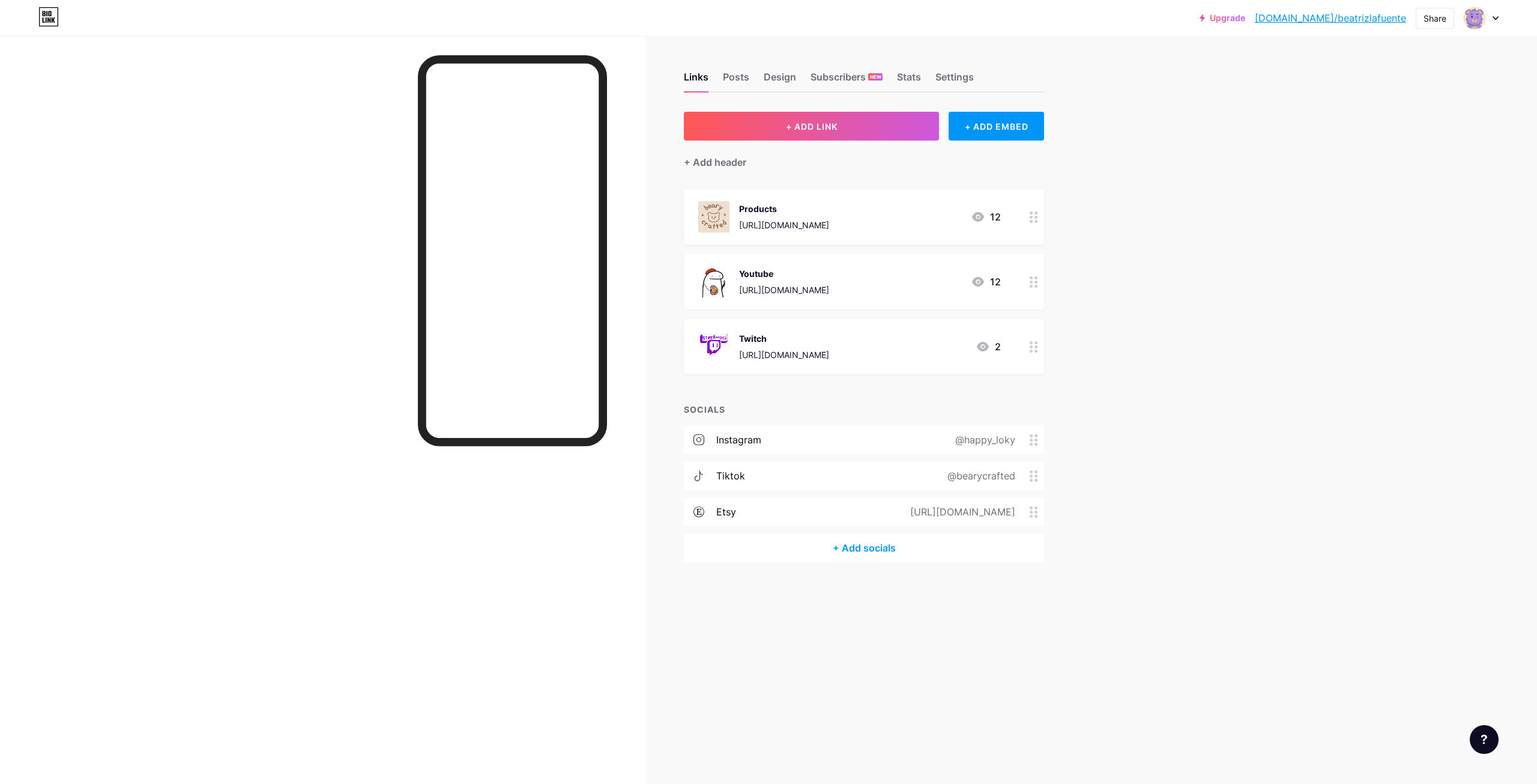
click at [1120, 534] on div "Upgrade [DOMAIN_NAME]/beatri... [DOMAIN_NAME]/beatrizlafuente Share Switch acco…" at bounding box center [768, 392] width 1537 height 784
click at [1445, 12] on div "Share" at bounding box center [1435, 18] width 23 height 13
click at [1410, 95] on div "Get my QR code" at bounding box center [1364, 90] width 179 height 28
click at [1374, 213] on div "Download" at bounding box center [1363, 210] width 56 height 13
click at [911, 73] on div "Stats" at bounding box center [909, 81] width 24 height 22
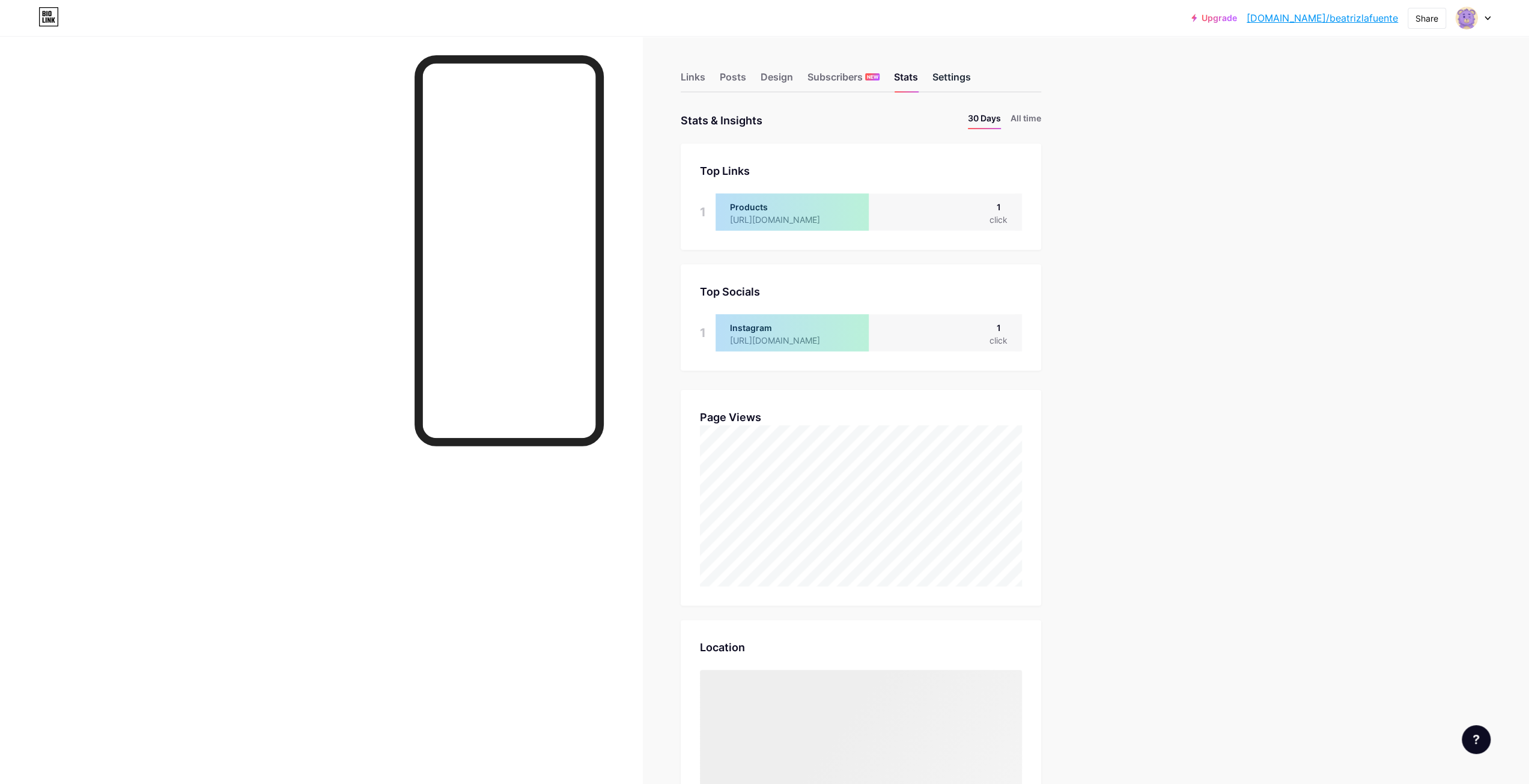
click at [960, 75] on div "Settings" at bounding box center [951, 81] width 39 height 22
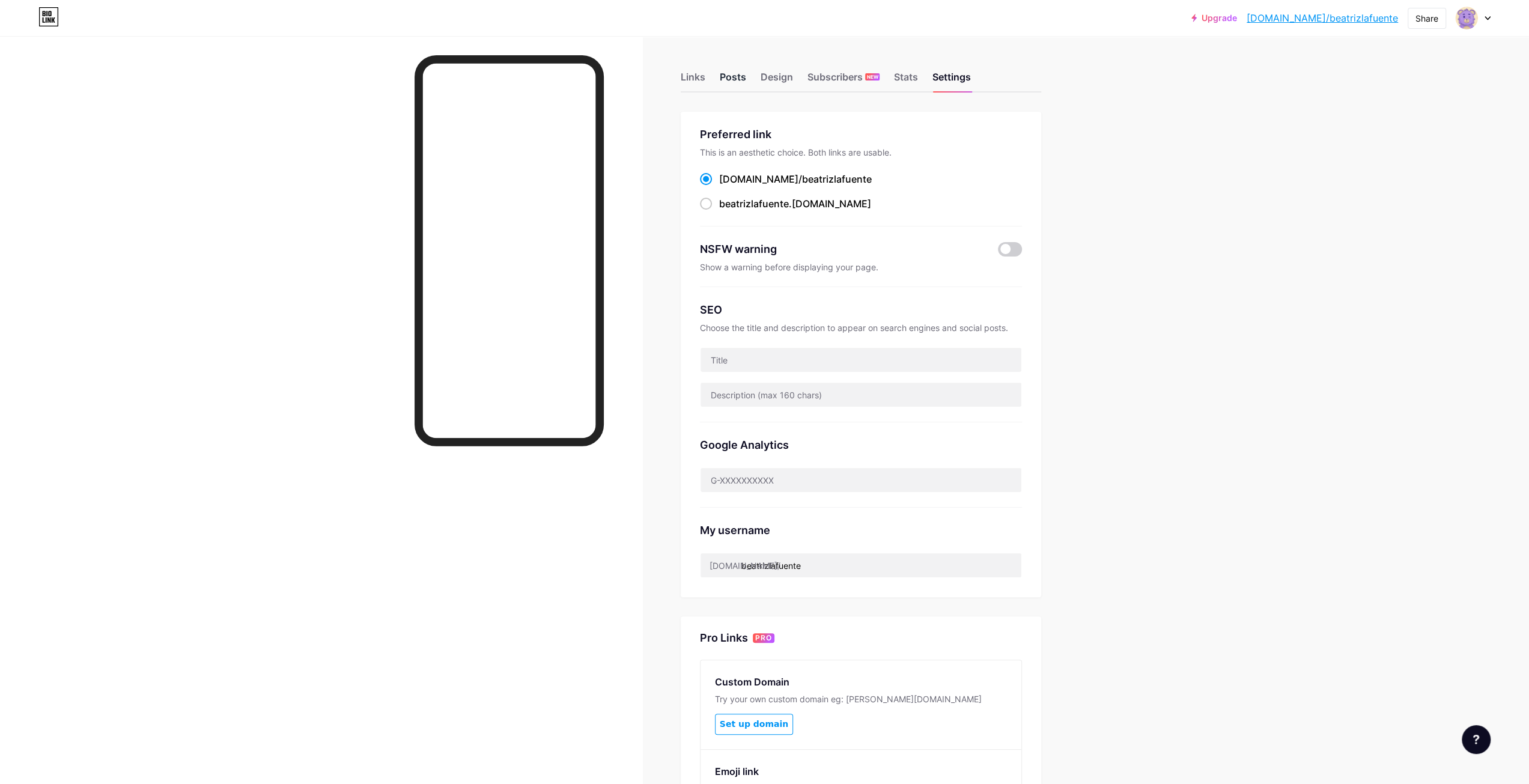
click at [744, 73] on div "Posts" at bounding box center [733, 81] width 27 height 22
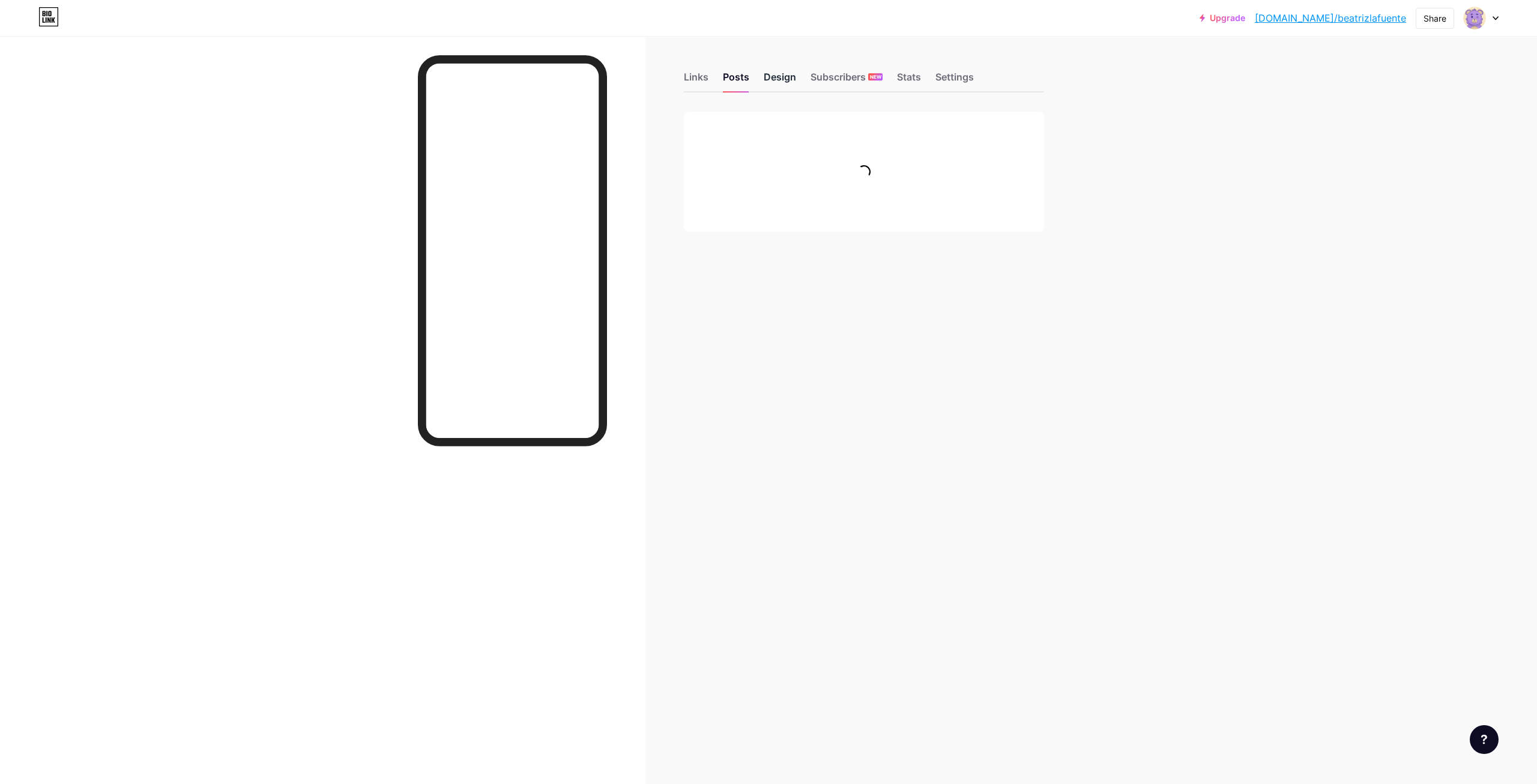
click at [784, 73] on div "Design" at bounding box center [780, 81] width 32 height 22
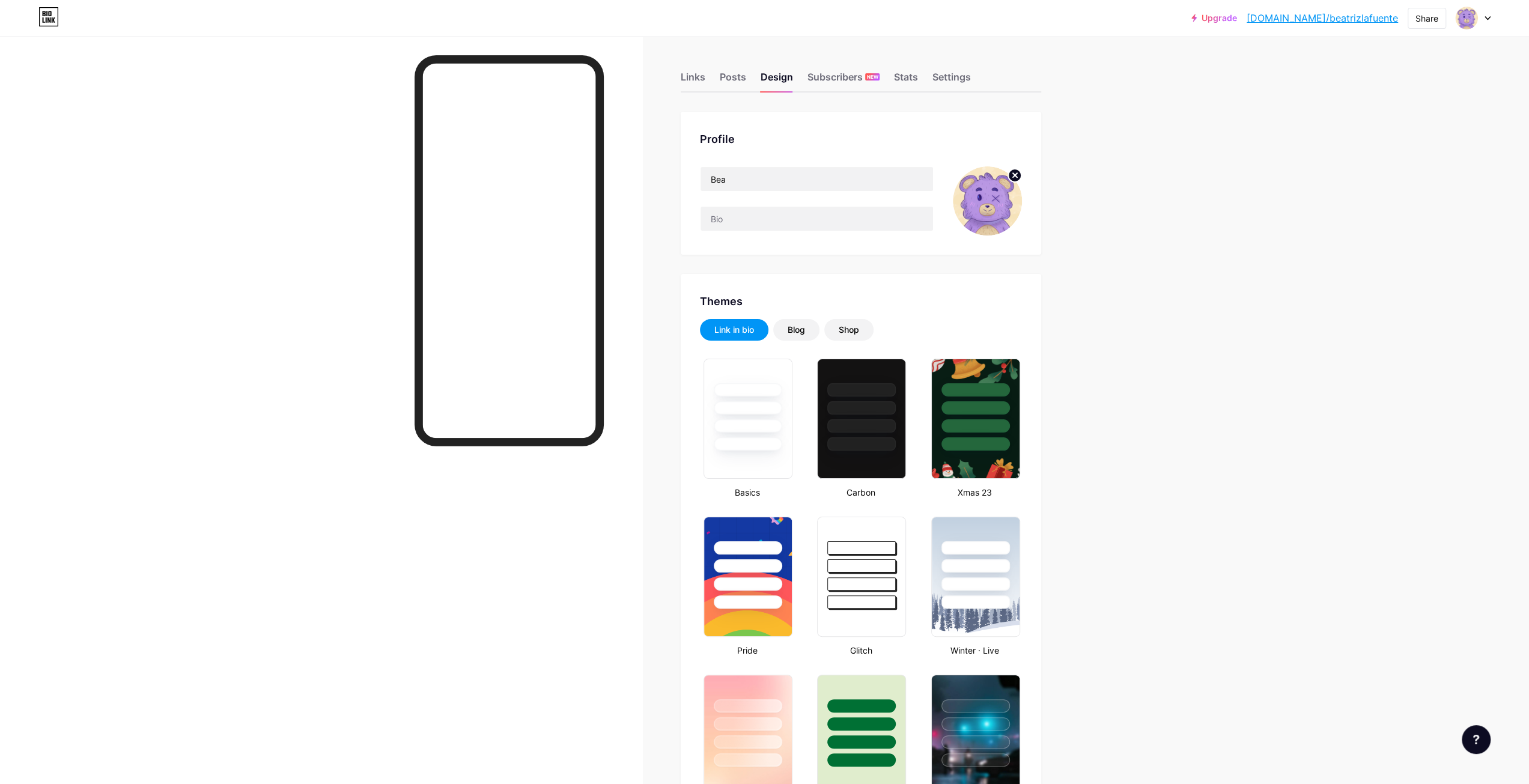
click at [1014, 178] on circle at bounding box center [1014, 175] width 13 height 13
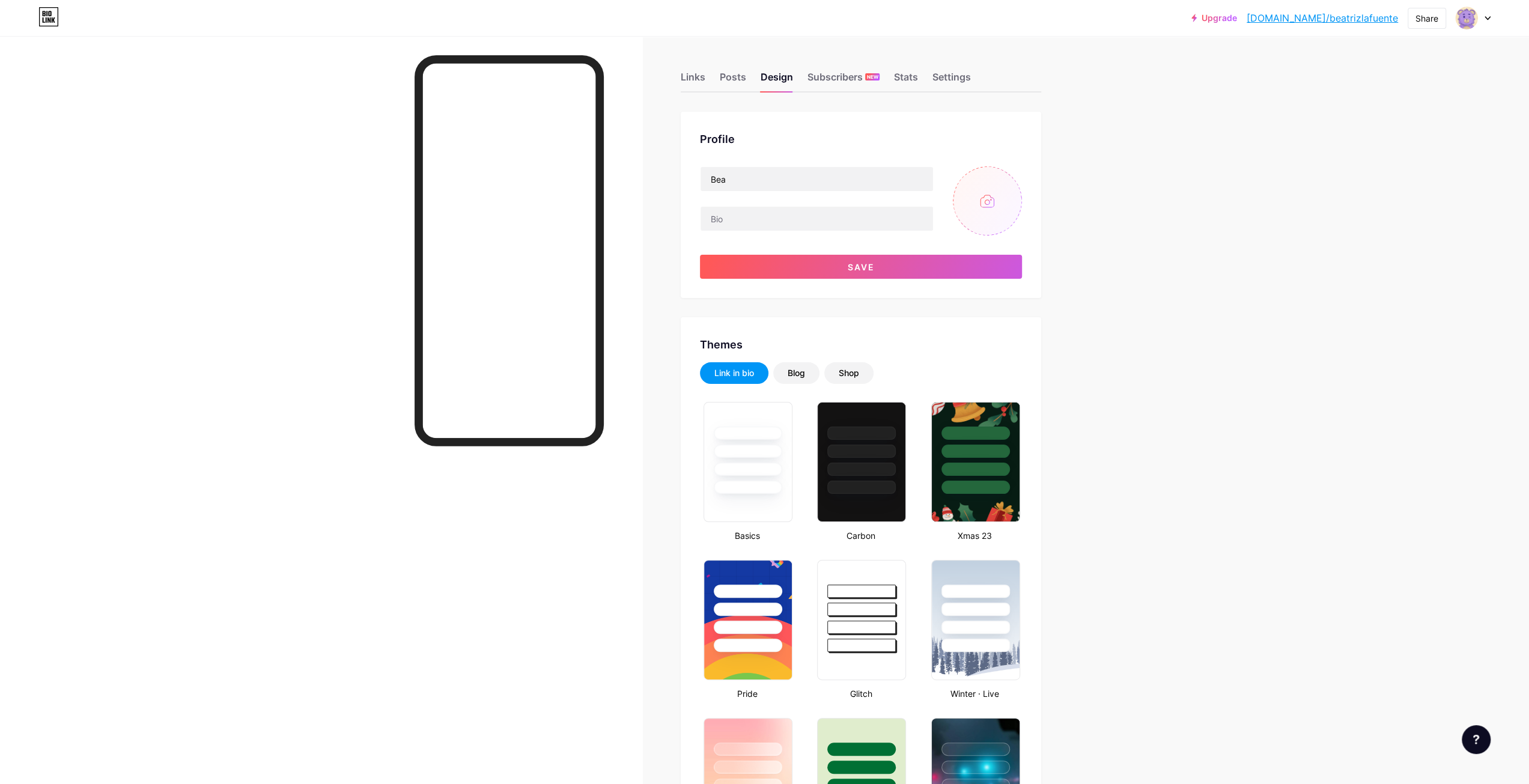
click at [998, 207] on input "file" at bounding box center [986, 200] width 69 height 69
type input "C:\fakepath\Untitled424_20250817143452.png"
click at [989, 209] on img at bounding box center [986, 200] width 69 height 69
drag, startPoint x: 989, startPoint y: 209, endPoint x: 982, endPoint y: 233, distance: 25.0
click at [982, 233] on img at bounding box center [986, 200] width 69 height 69
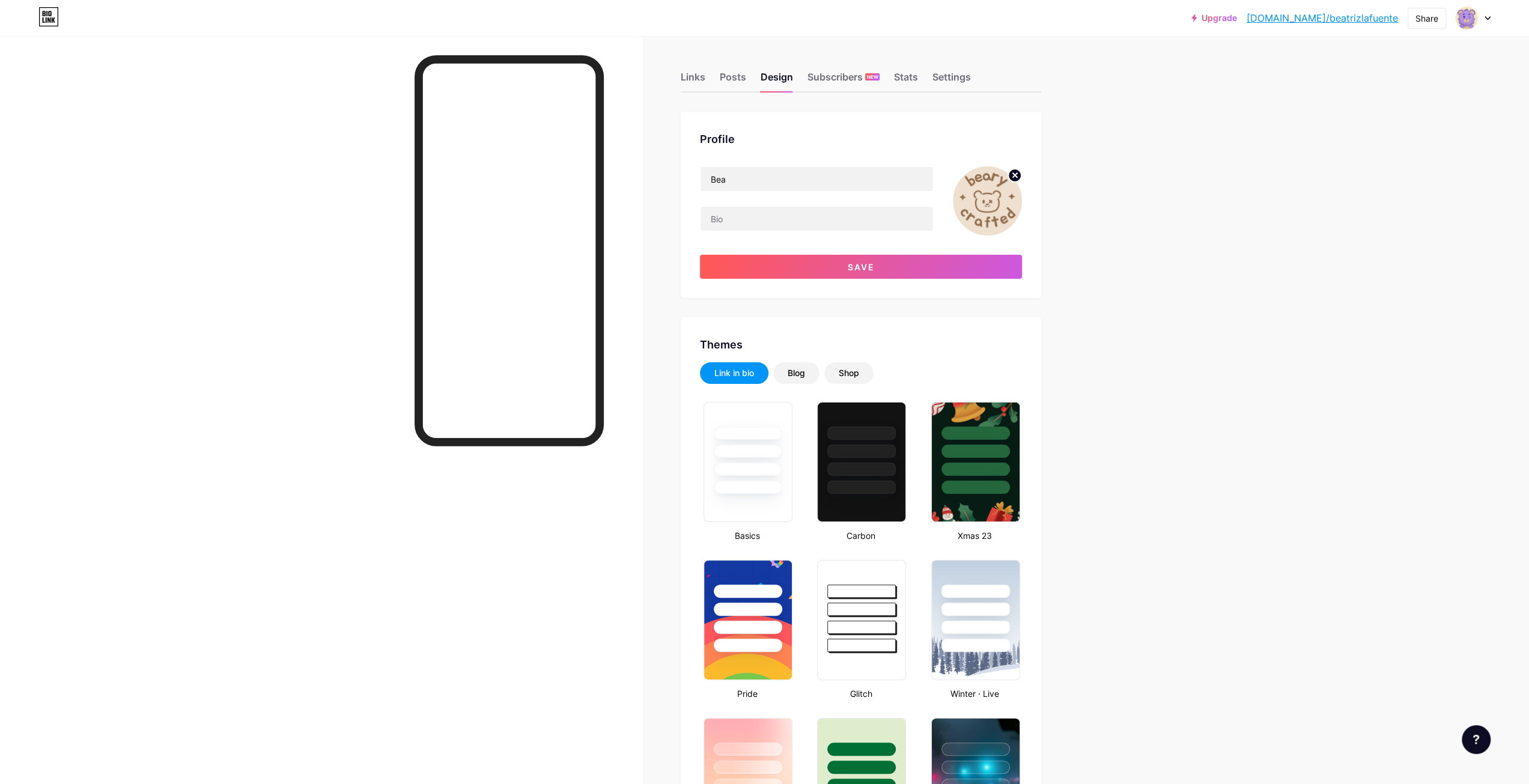
click at [974, 202] on img at bounding box center [986, 200] width 69 height 69
click at [909, 262] on button "Save" at bounding box center [860, 266] width 322 height 24
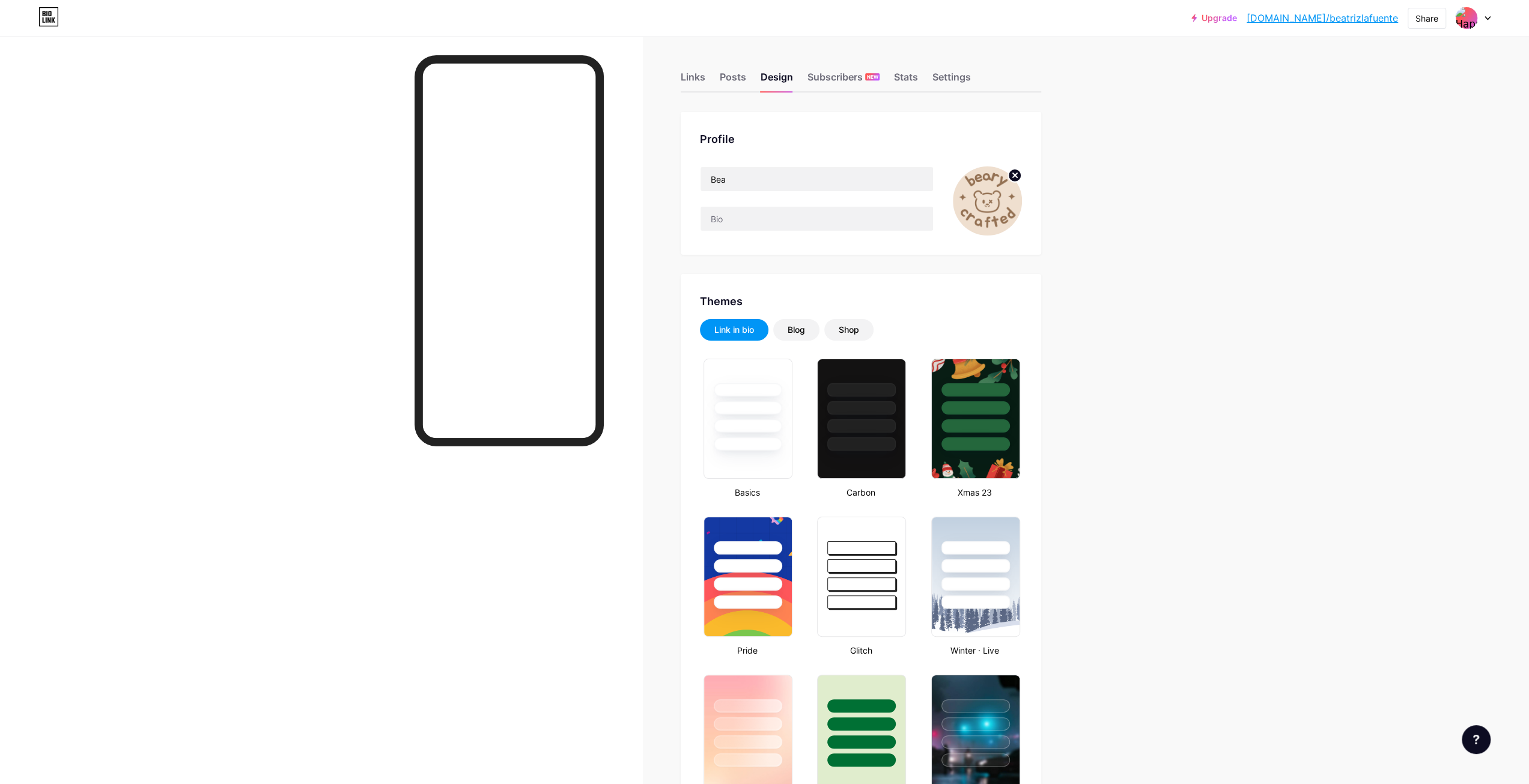
click at [1021, 175] on circle at bounding box center [1014, 175] width 13 height 13
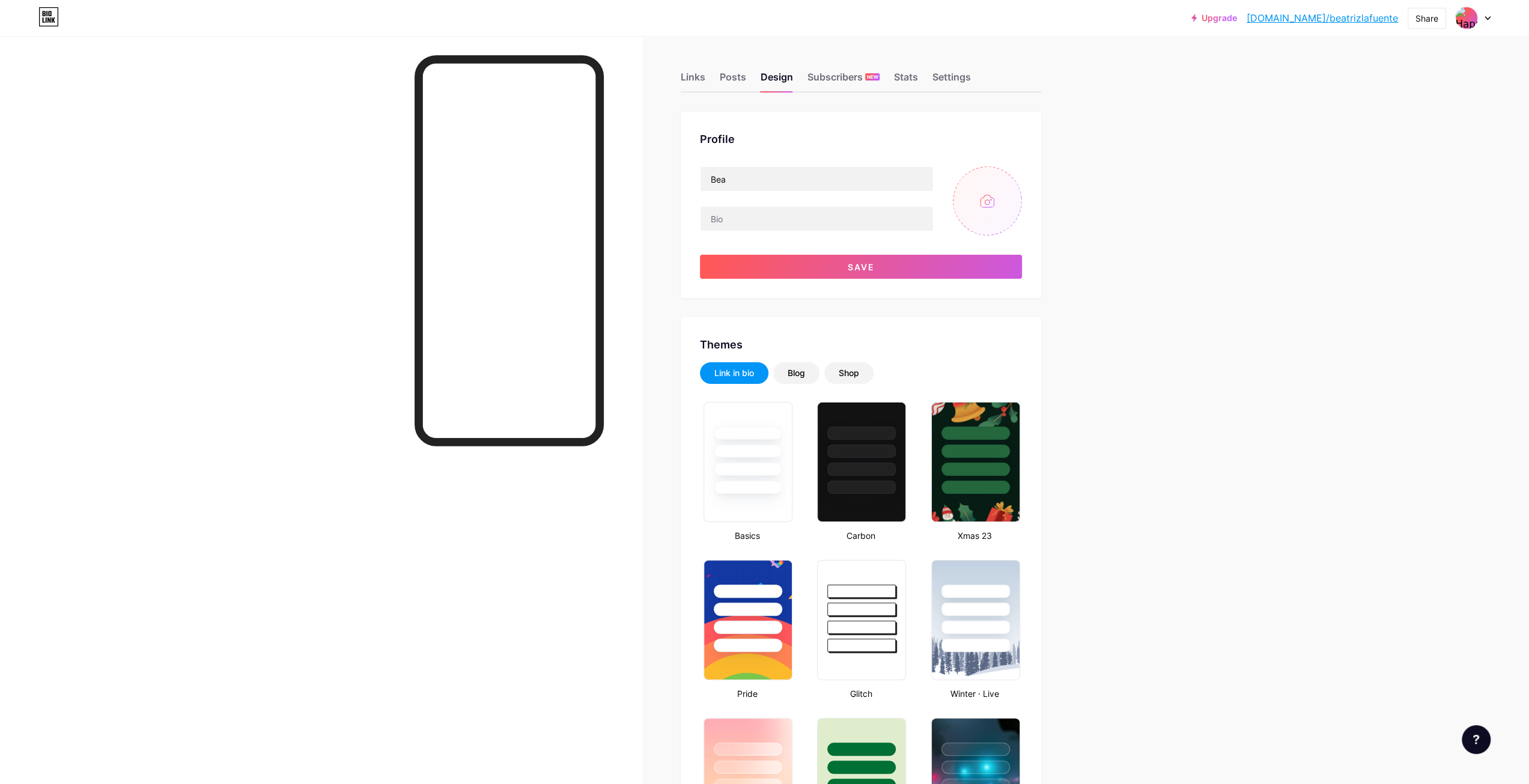
click at [990, 206] on input "file" at bounding box center [986, 200] width 69 height 69
type input "C:\fakepath\57 sin título_20250817173406.png"
drag, startPoint x: 749, startPoint y: 214, endPoint x: 703, endPoint y: 219, distance: 46.3
click at [703, 219] on div "Profile Bea Save" at bounding box center [860, 205] width 360 height 186
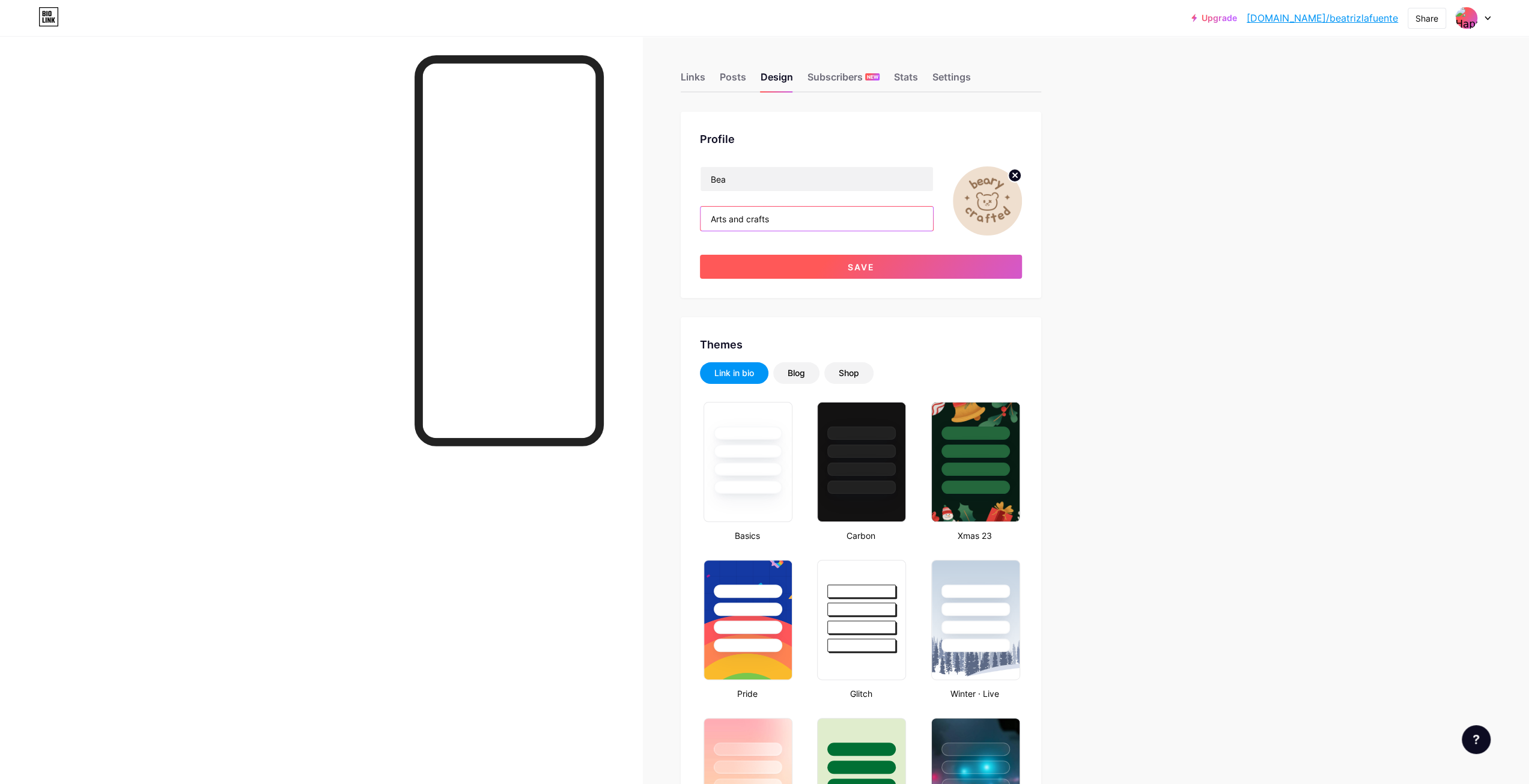
type input "Arts and crafts"
click at [871, 264] on span "Save" at bounding box center [860, 266] width 27 height 10
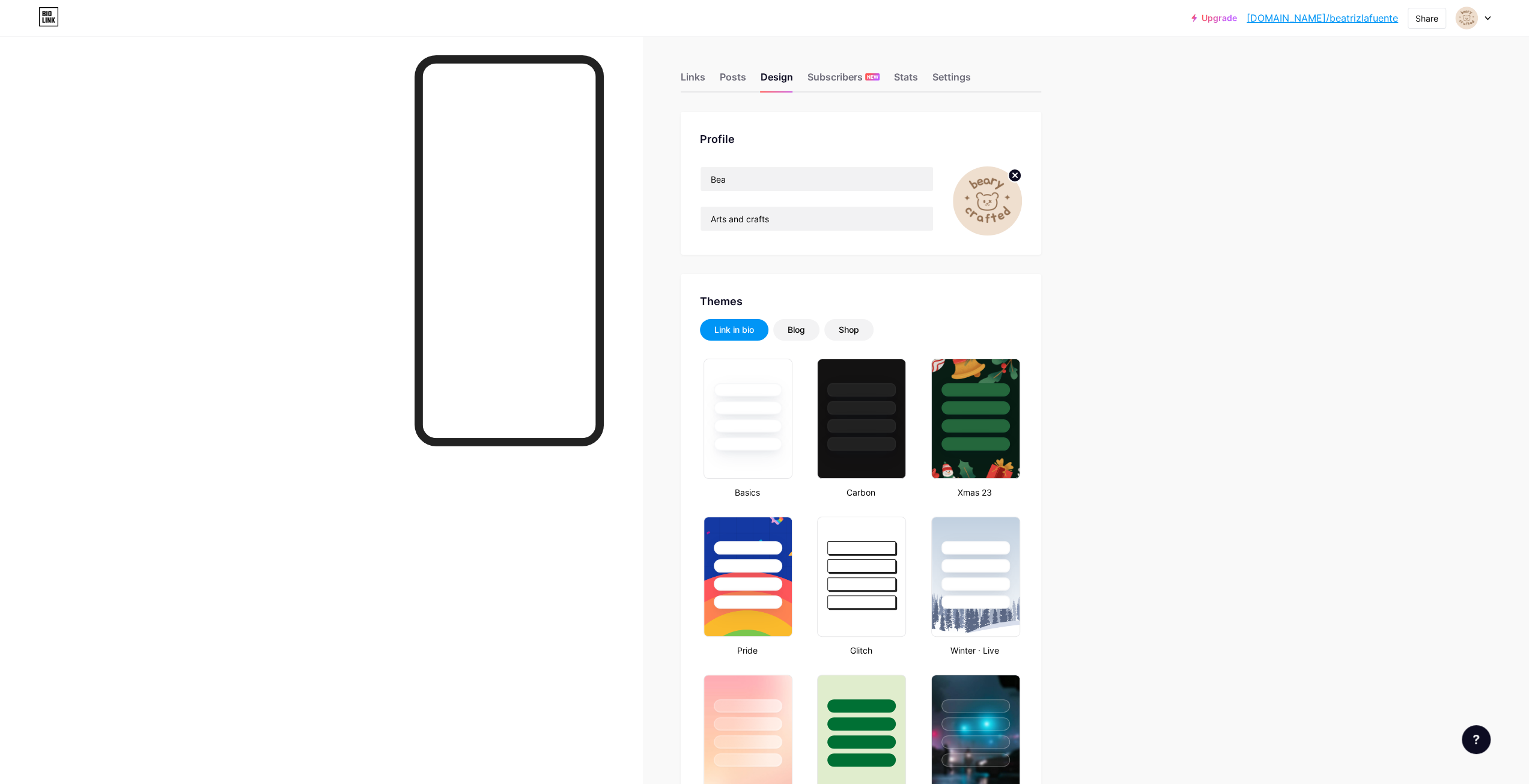
click at [733, 78] on div "Posts" at bounding box center [733, 81] width 27 height 22
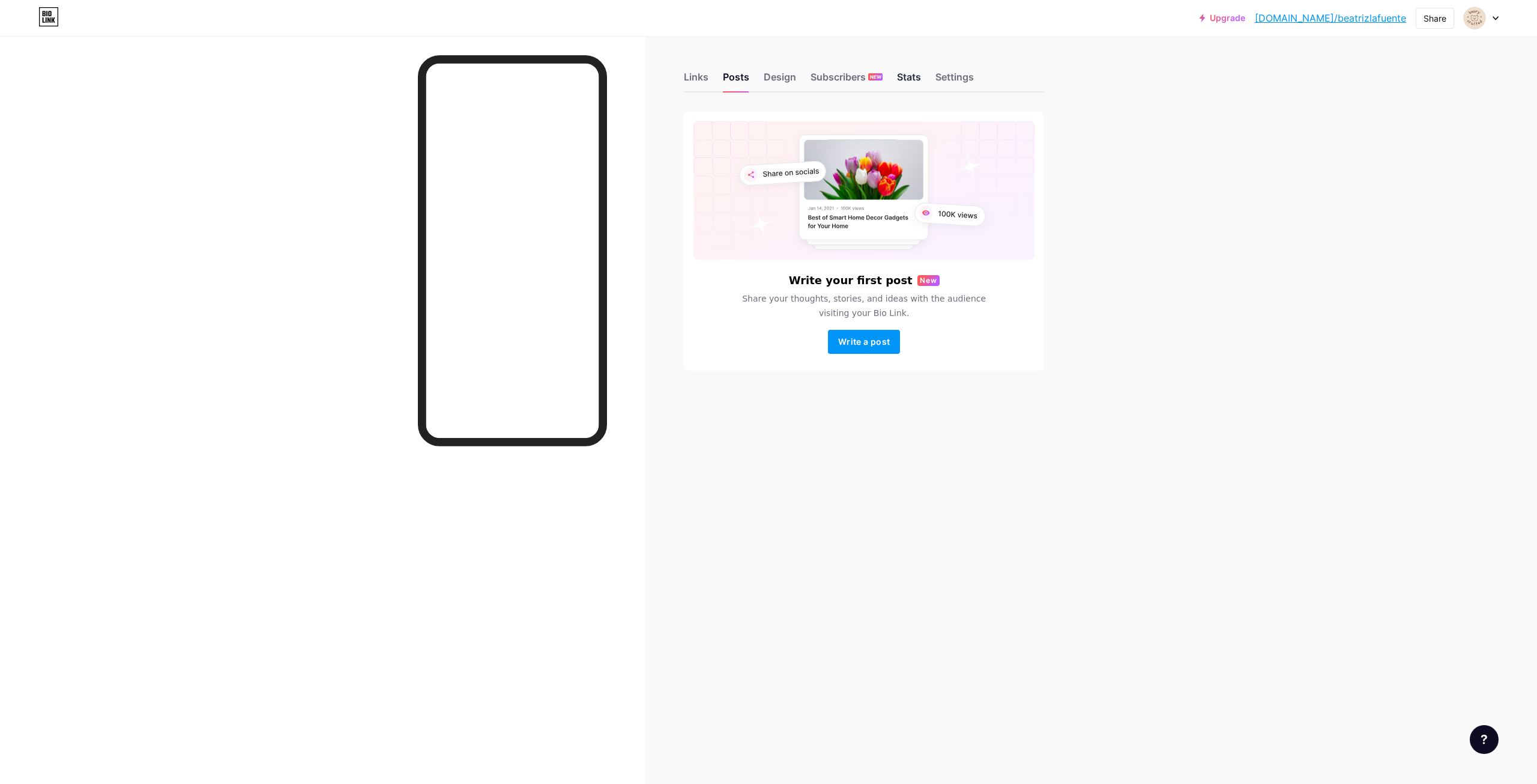
click at [918, 87] on div "Stats" at bounding box center [909, 81] width 24 height 22
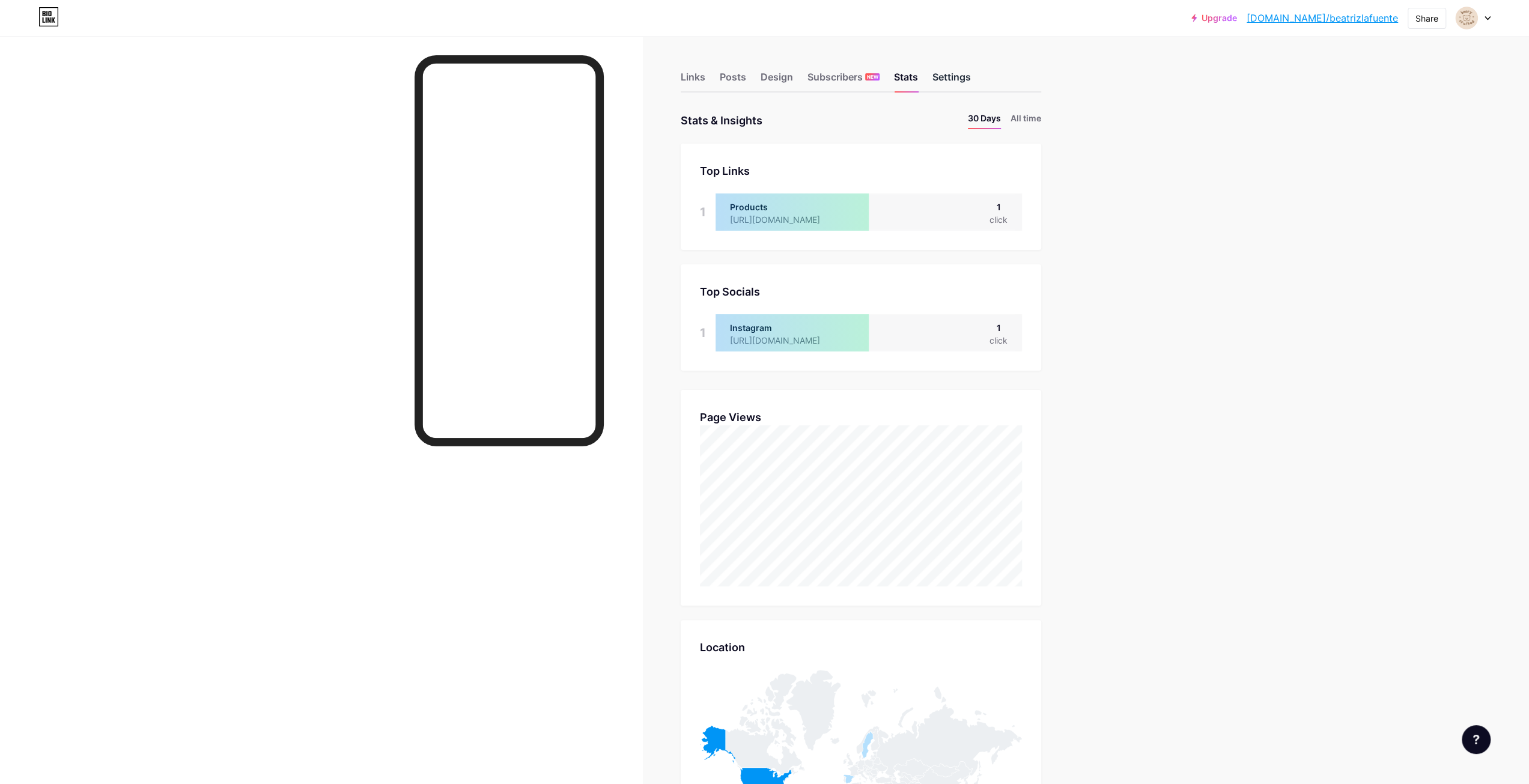
click at [956, 83] on div "Settings" at bounding box center [951, 81] width 39 height 22
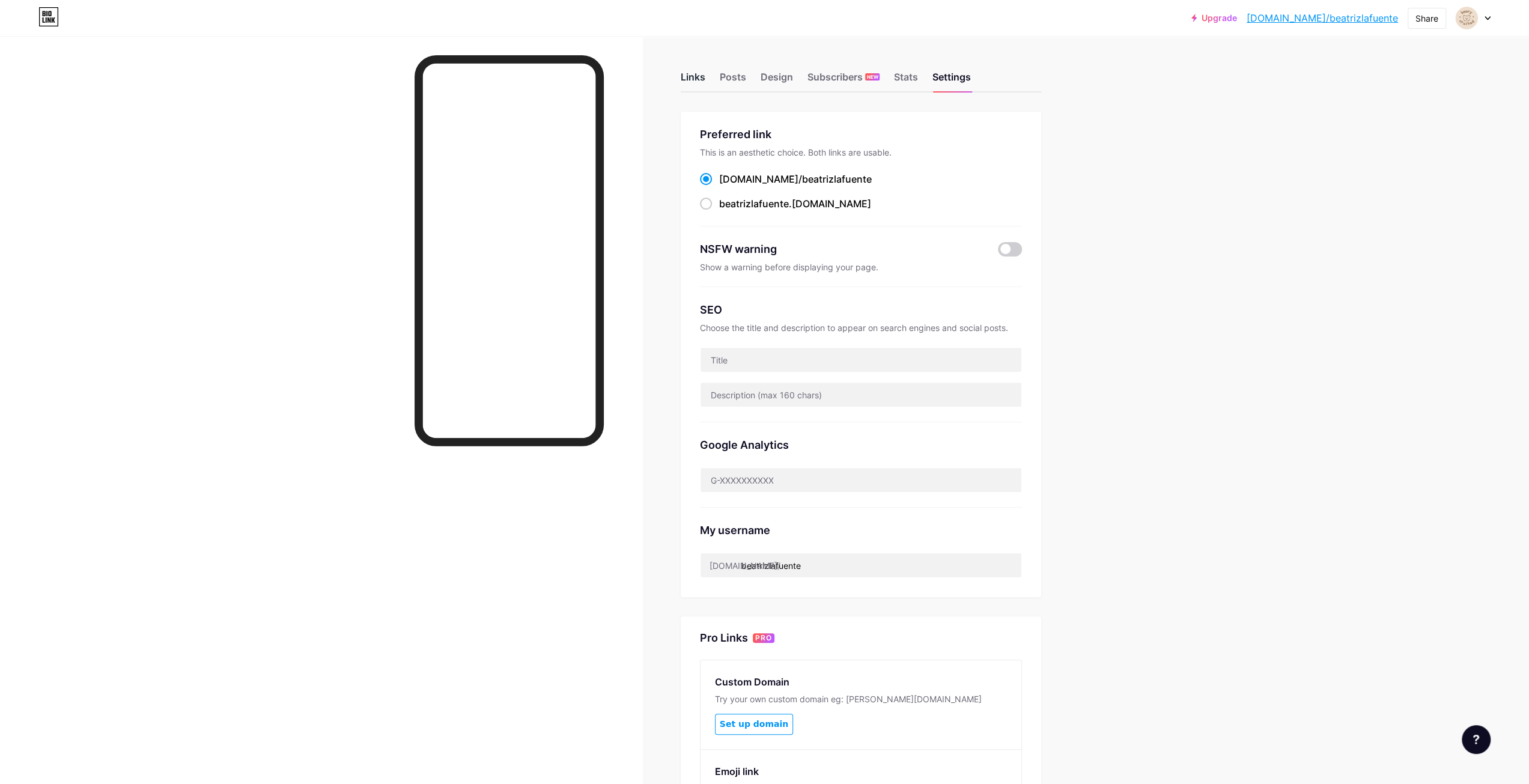
click at [703, 75] on div "Links" at bounding box center [692, 81] width 25 height 22
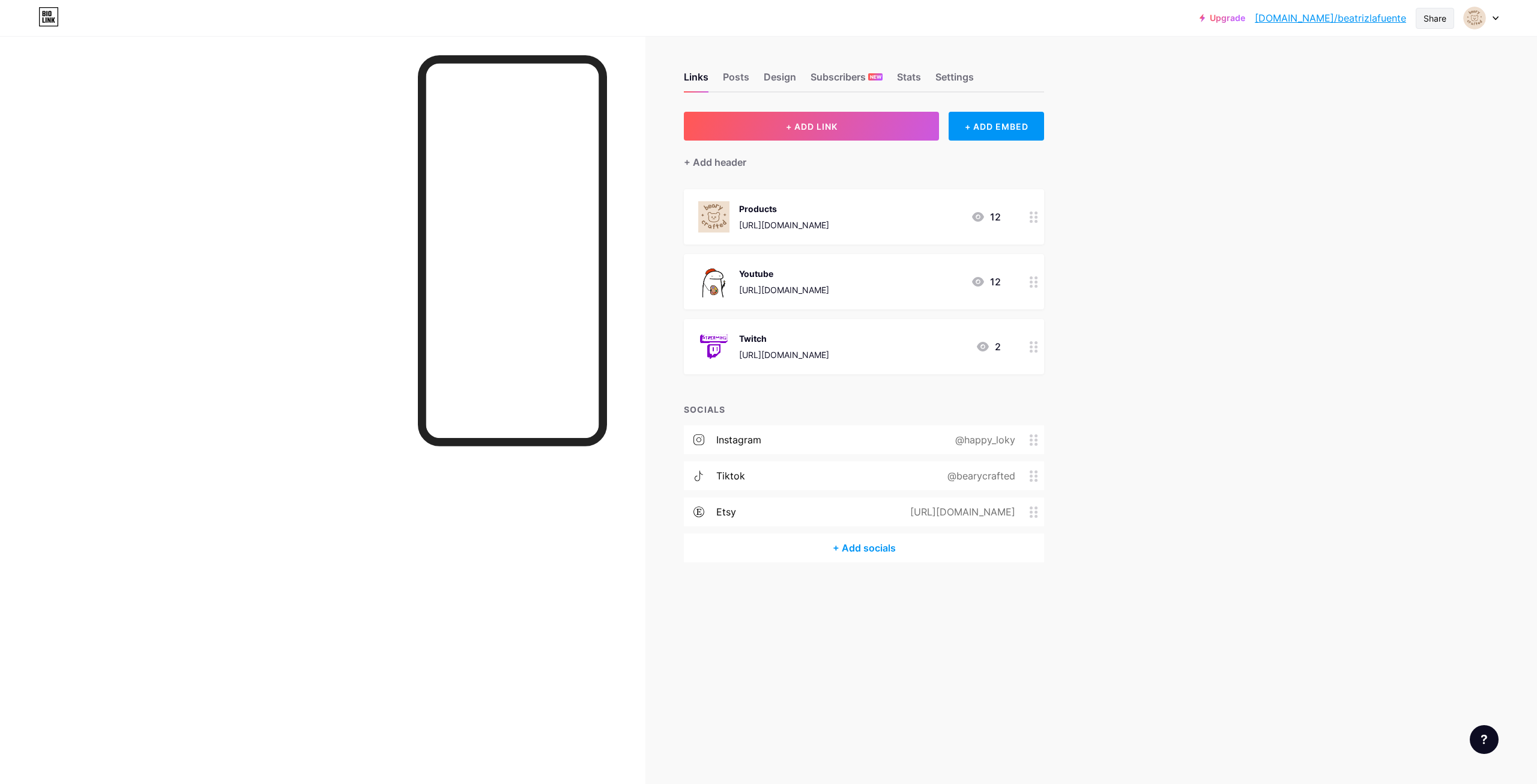
click at [1443, 12] on div "Share" at bounding box center [1435, 18] width 23 height 13
click at [1412, 89] on div "Get my QR code" at bounding box center [1364, 90] width 179 height 28
click at [1376, 213] on div "Download" at bounding box center [1363, 210] width 56 height 13
